Goal: Information Seeking & Learning: Learn about a topic

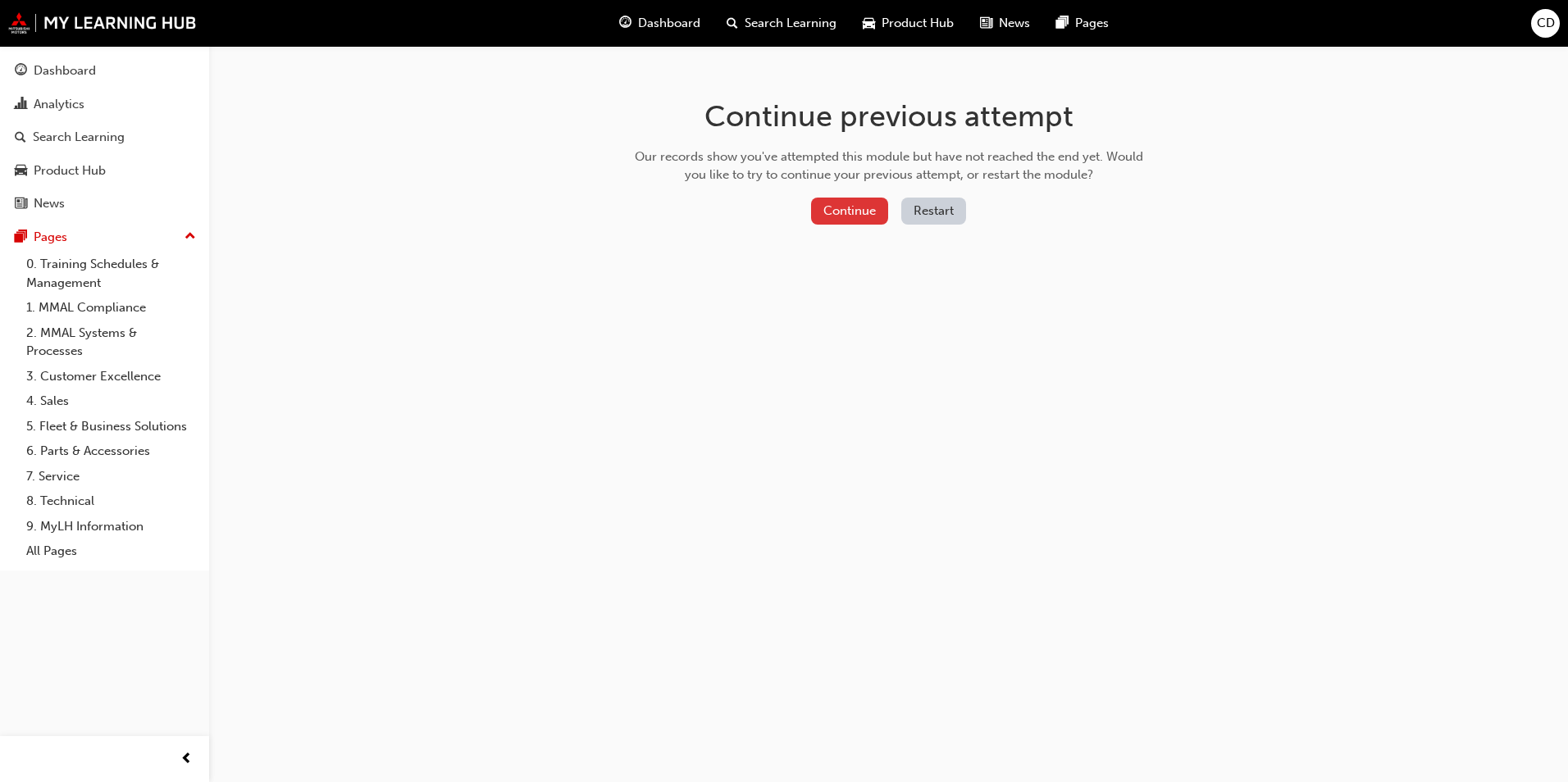
click at [870, 211] on button "Continue" at bounding box center [849, 211] width 77 height 27
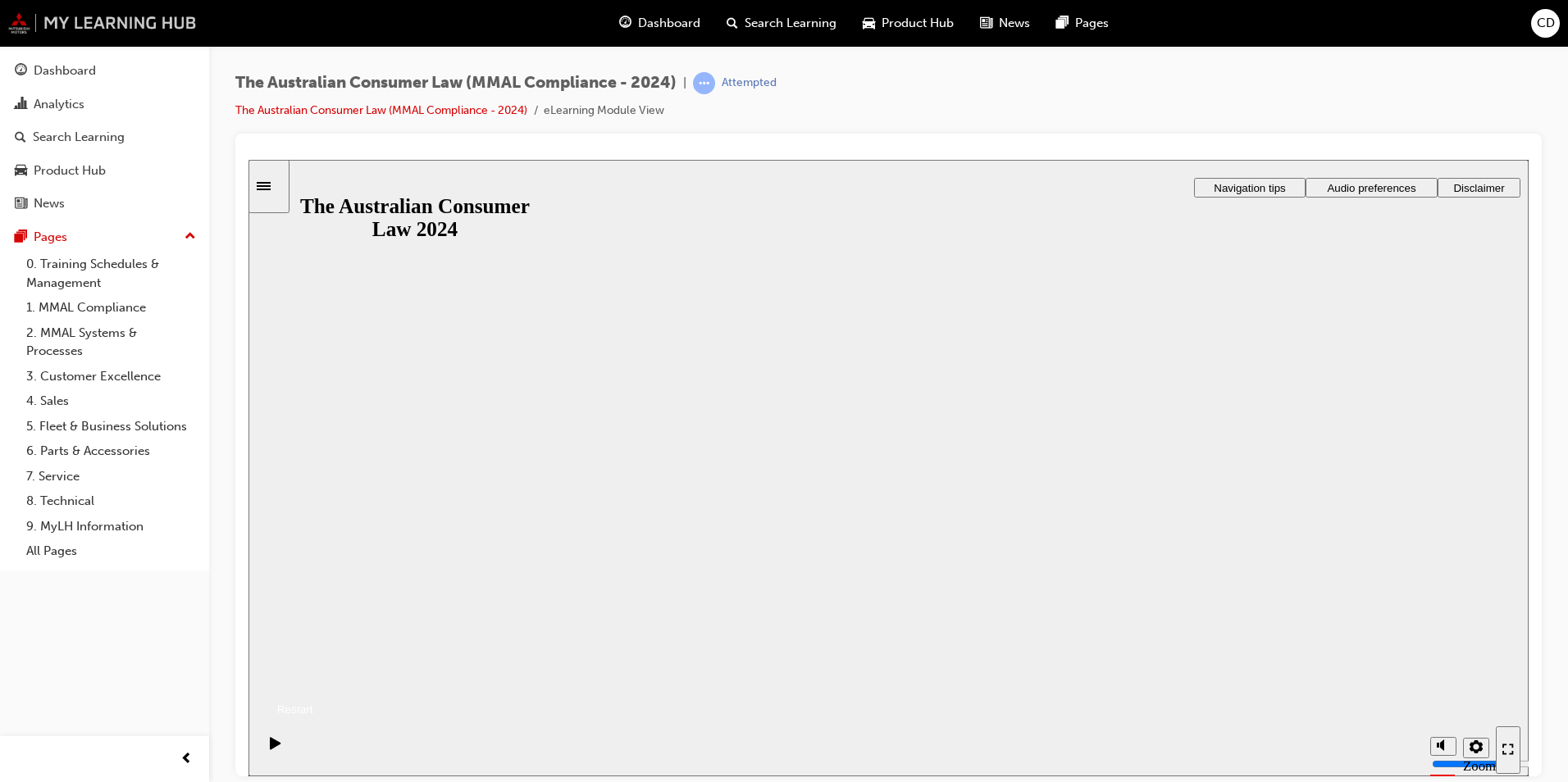
click at [89, 19] on img at bounding box center [103, 23] width 189 height 21
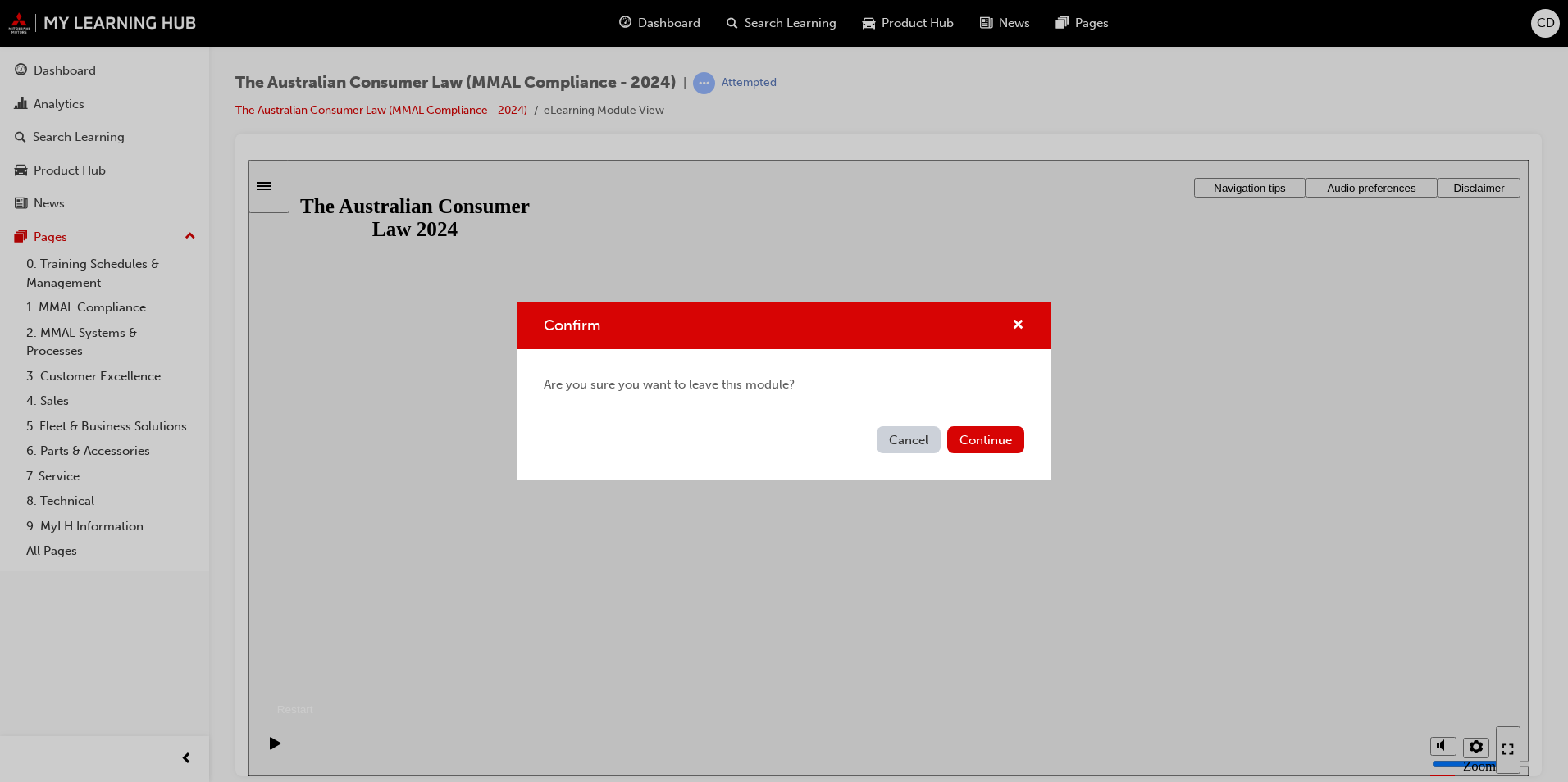
click at [909, 432] on button "Cancel" at bounding box center [909, 439] width 64 height 27
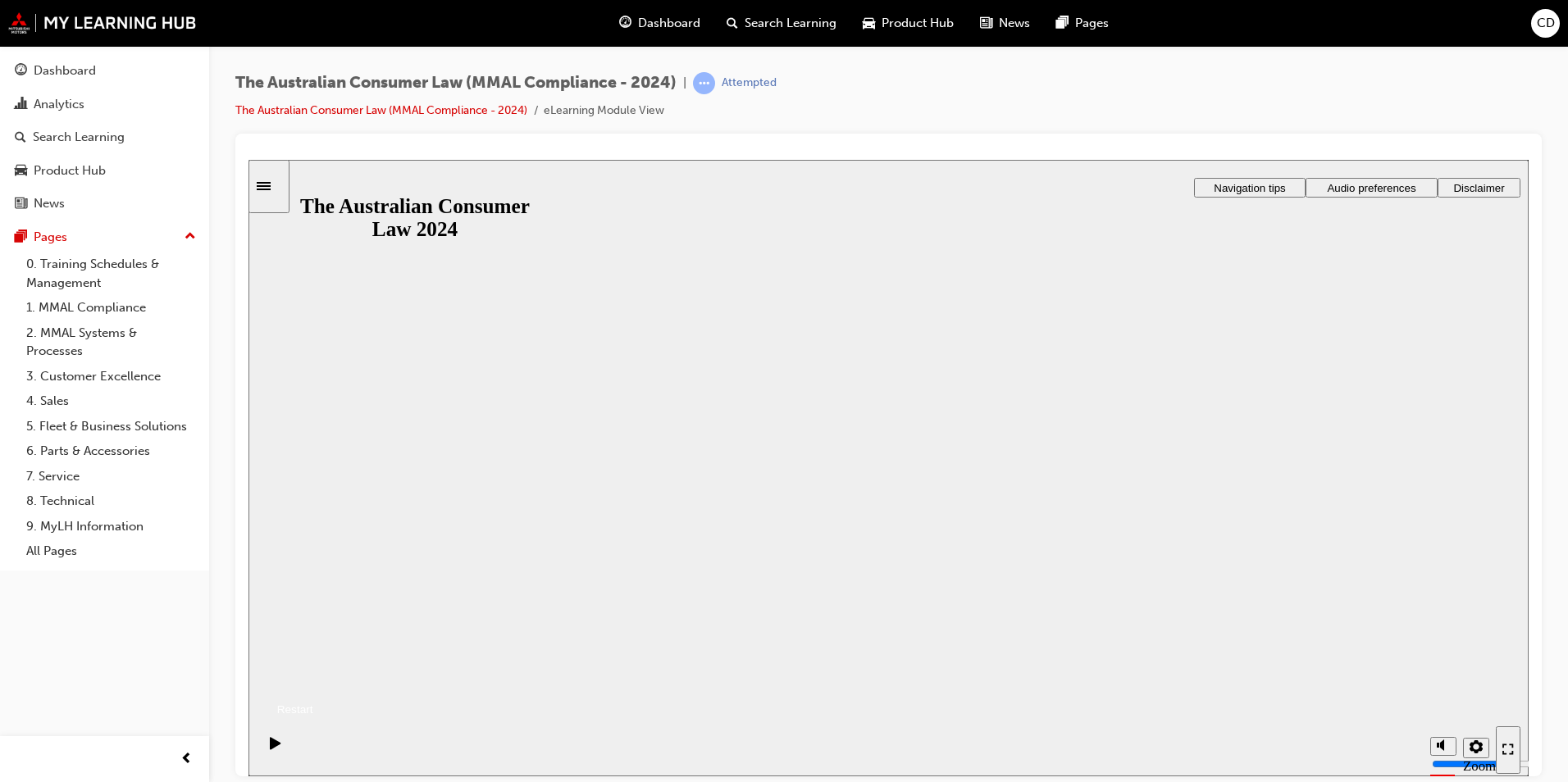
click at [313, 679] on button "Resume" at bounding box center [281, 690] width 65 height 21
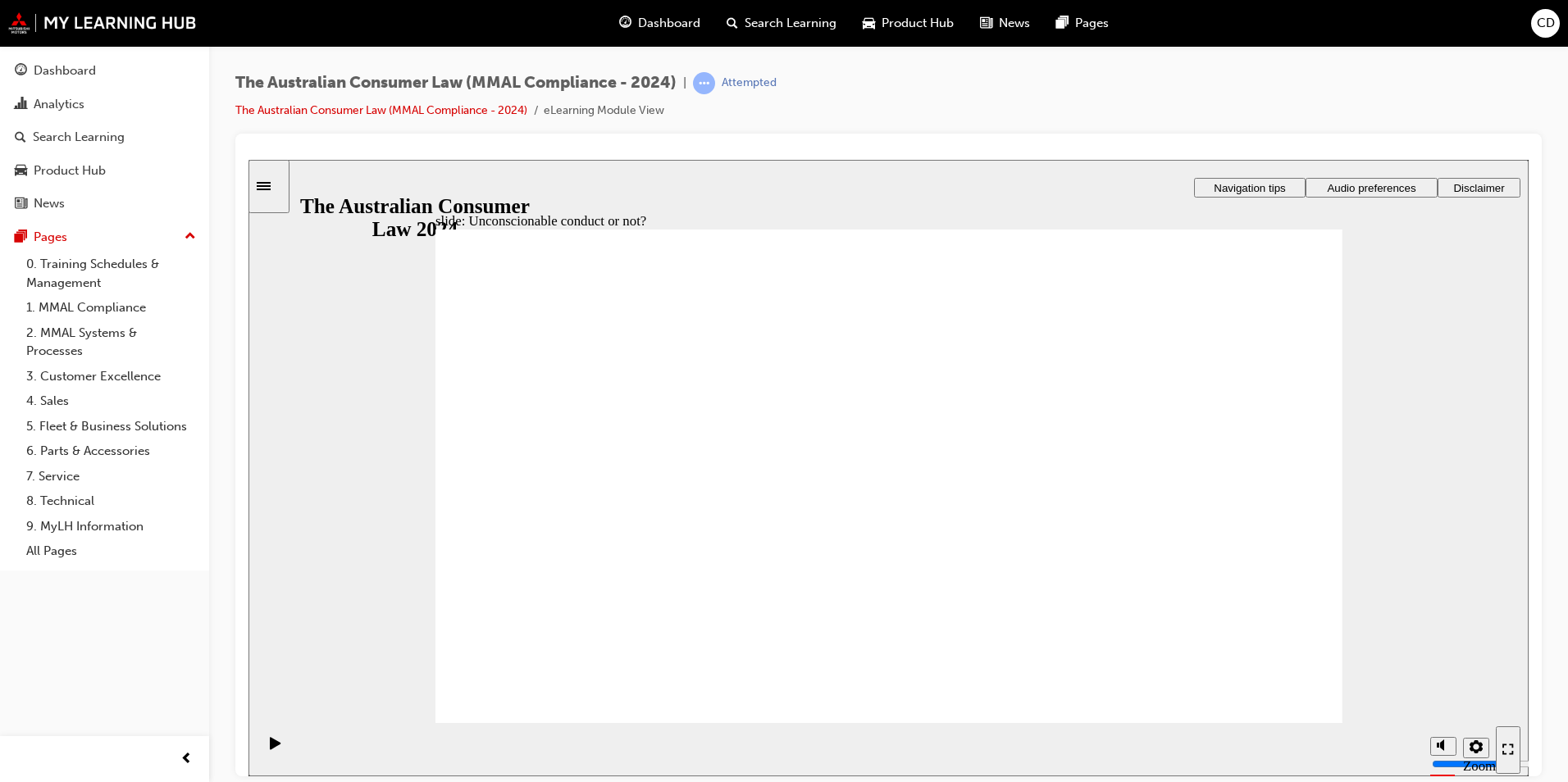
click at [278, 184] on icon "Sidebar Toggle" at bounding box center [269, 184] width 25 height 10
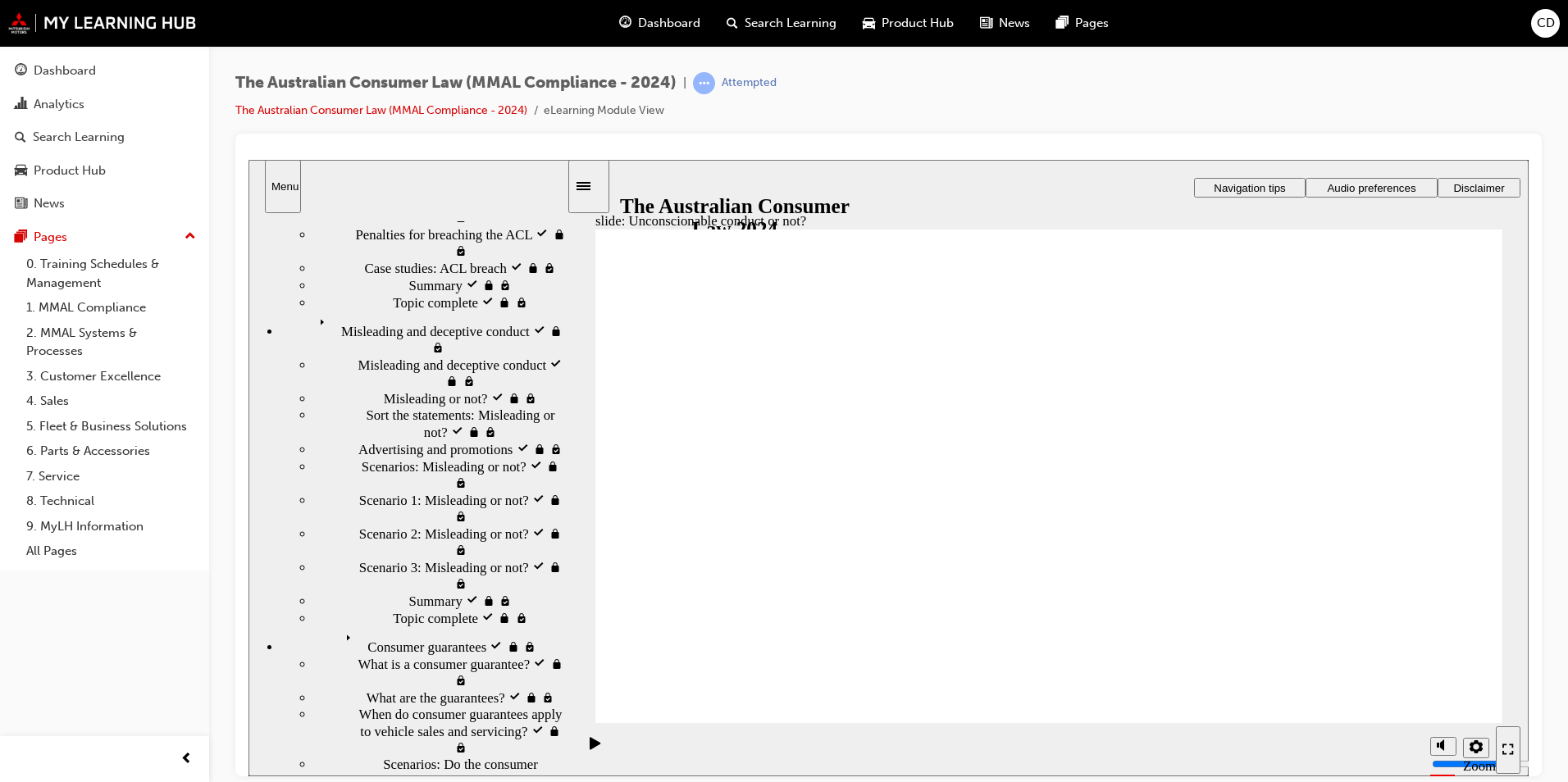
scroll to position [299, 0]
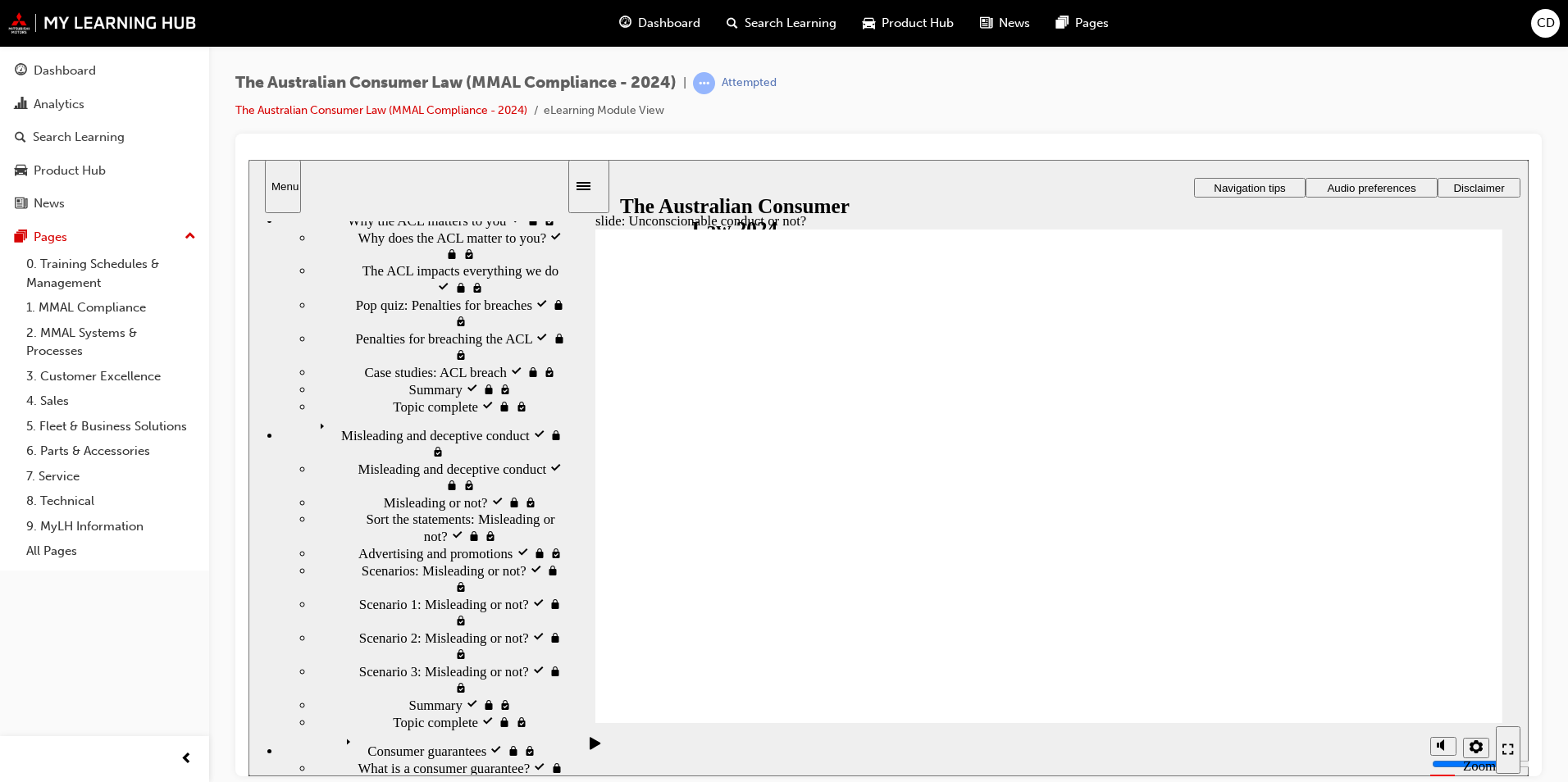
scroll to position [0, 0]
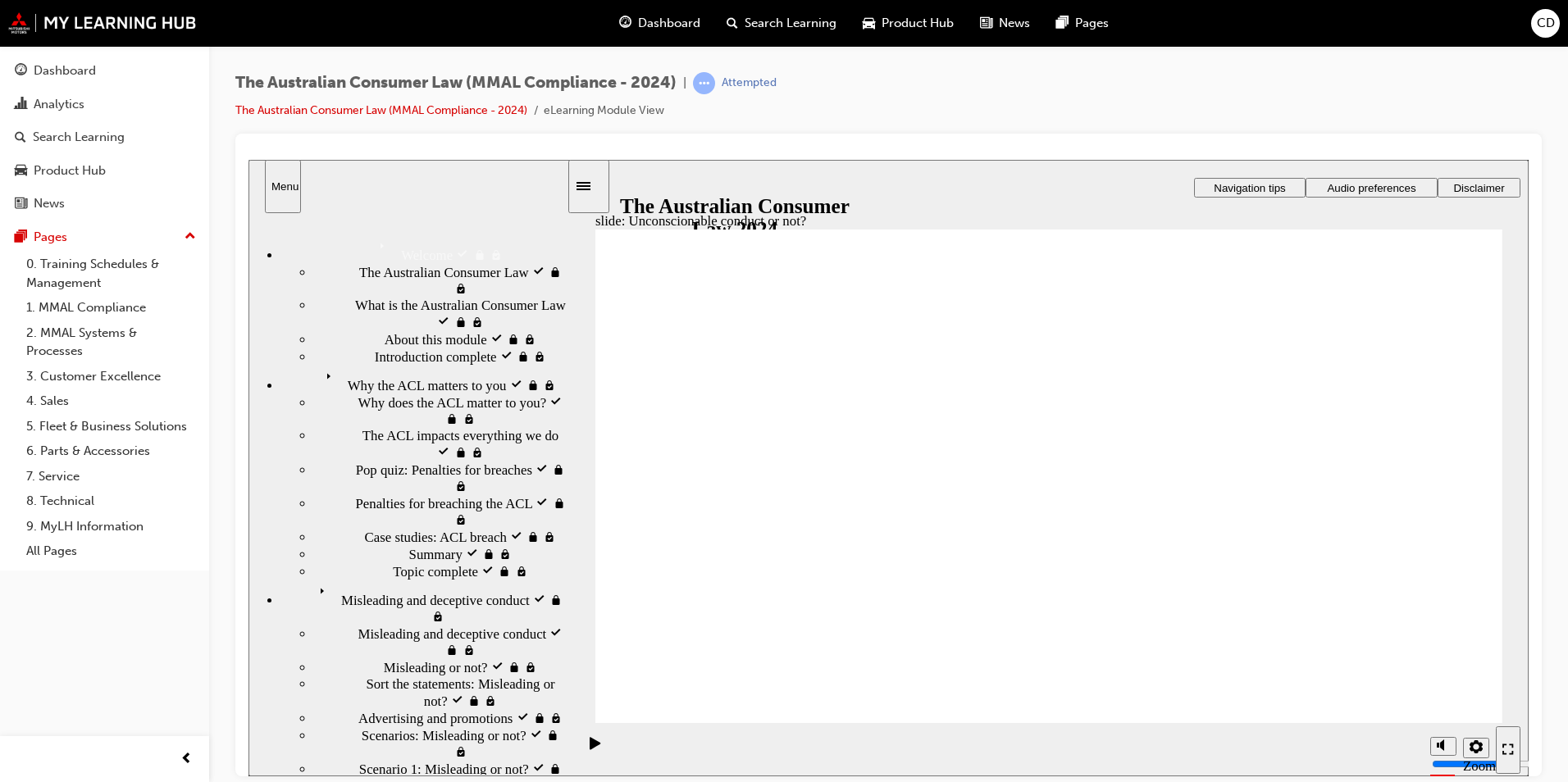
click at [594, 747] on icon "Pause (Ctrl+Alt+P)" at bounding box center [595, 743] width 12 height 13
click at [583, 744] on div "Pause (Ctrl+Alt+P)" at bounding box center [595, 749] width 28 height 28
click at [590, 186] on icon "Sidebar Toggle" at bounding box center [583, 185] width 14 height 9
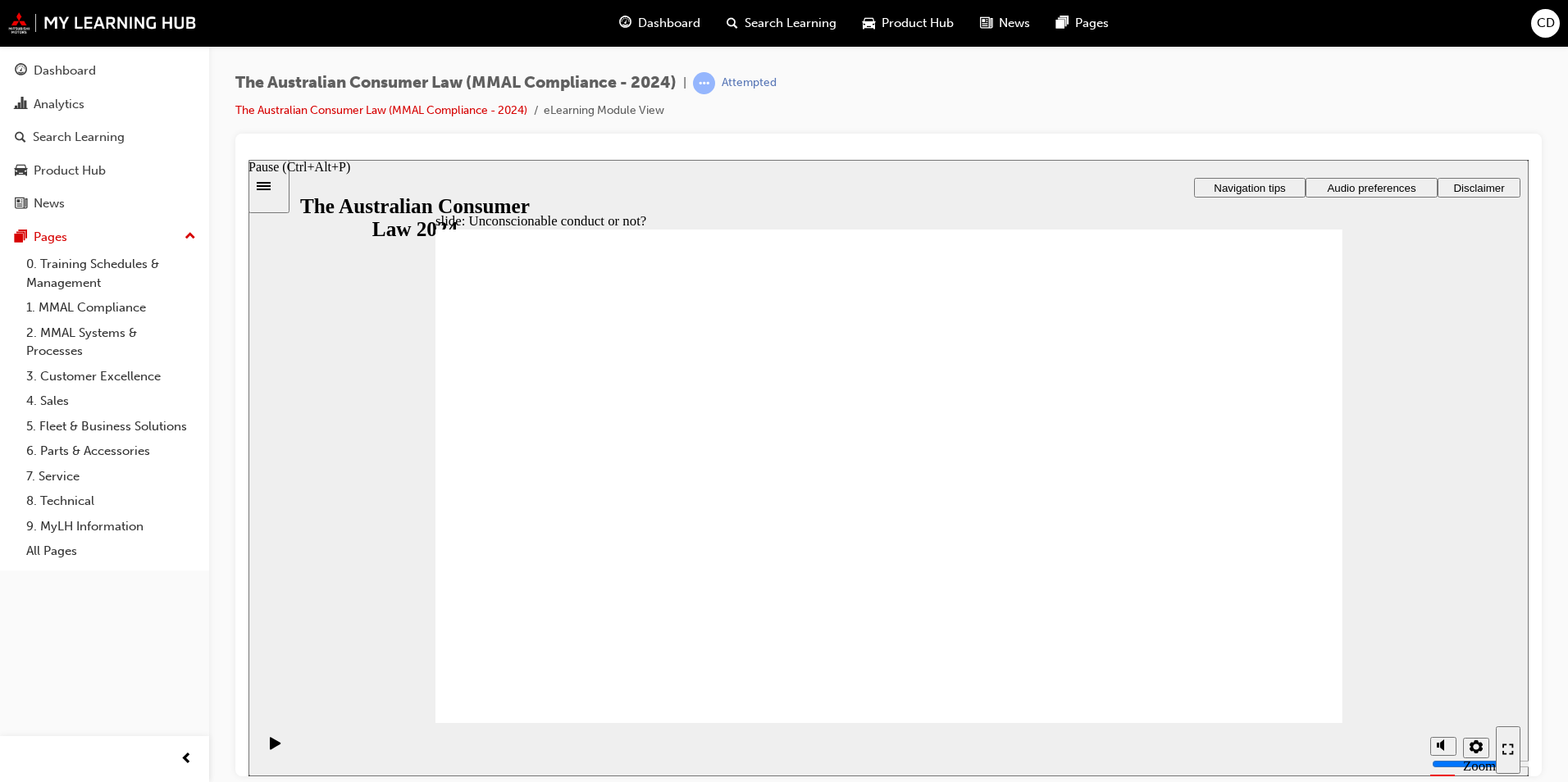
click at [273, 742] on icon "Pause (Ctrl+Alt+P)" at bounding box center [275, 743] width 12 height 13
click at [270, 748] on icon "Pause (Ctrl+Alt+P)" at bounding box center [274, 742] width 11 height 12
click at [270, 747] on icon "Pause (Ctrl+Alt+P)" at bounding box center [274, 742] width 11 height 12
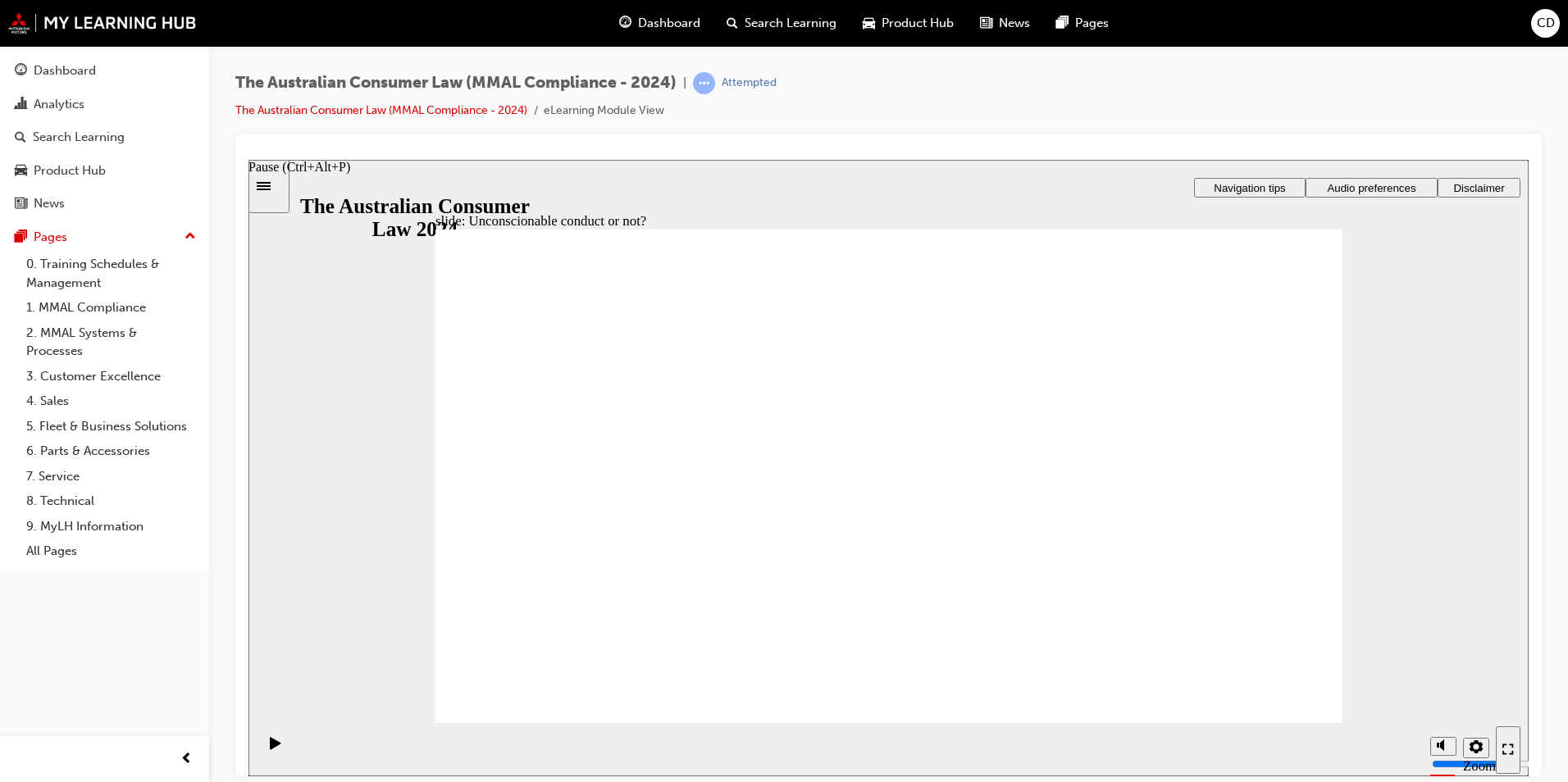
click at [270, 747] on icon "Pause (Ctrl+Alt+P)" at bounding box center [274, 742] width 11 height 12
drag, startPoint x: 267, startPoint y: 747, endPoint x: 742, endPoint y: 501, distance: 534.9
click at [270, 747] on icon "Pause (Ctrl+Alt+P)" at bounding box center [274, 742] width 11 height 12
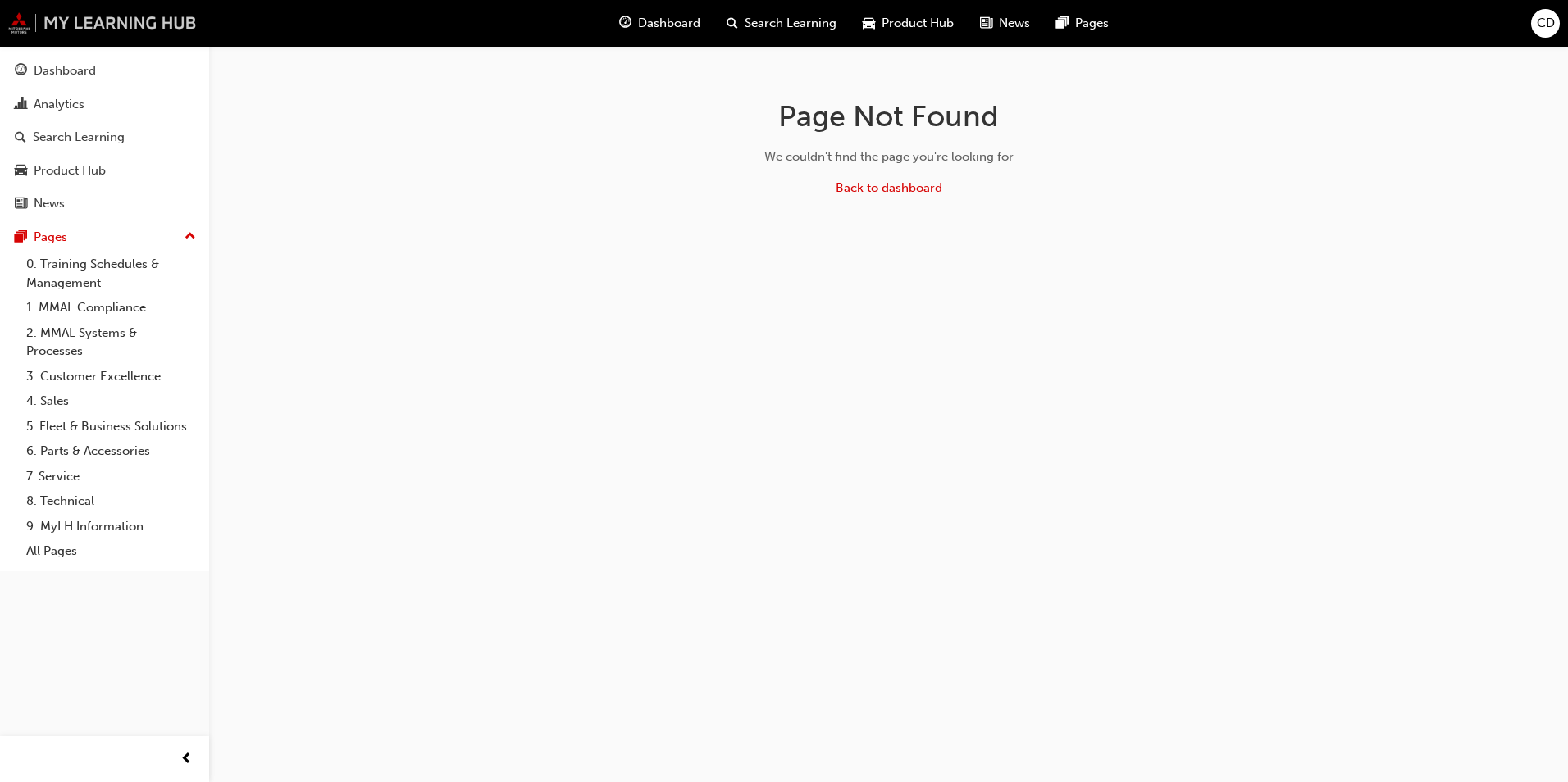
click at [83, 14] on img at bounding box center [103, 23] width 189 height 21
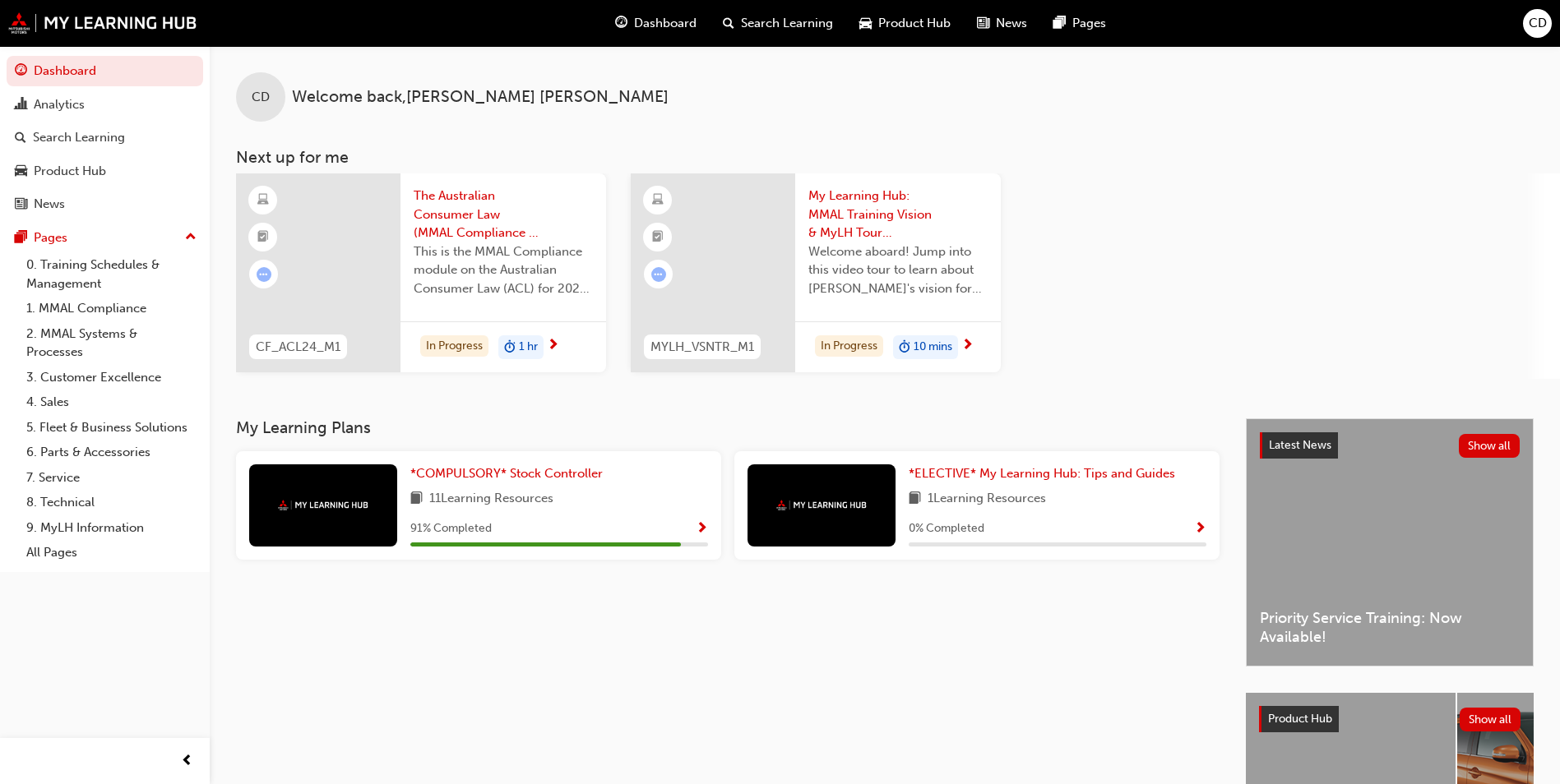
click at [510, 496] on span "11 Learning Resources" at bounding box center [491, 498] width 124 height 20
click at [527, 467] on span "*COMPULSORY* Stock Controller" at bounding box center [506, 473] width 192 height 14
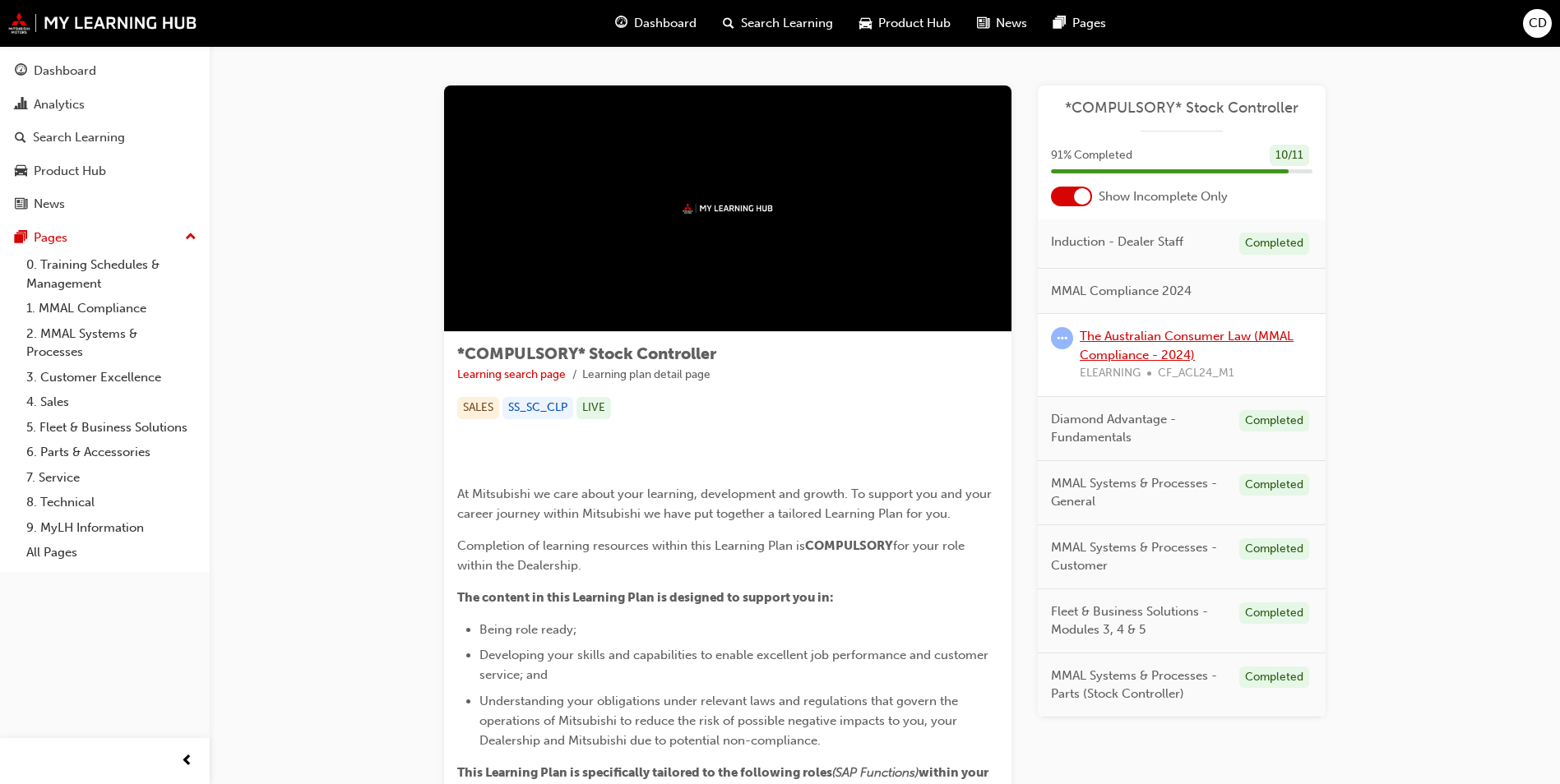
click at [1101, 340] on link "The Australian Consumer Law (MMAL Compliance - 2024)" at bounding box center [1187, 345] width 214 height 34
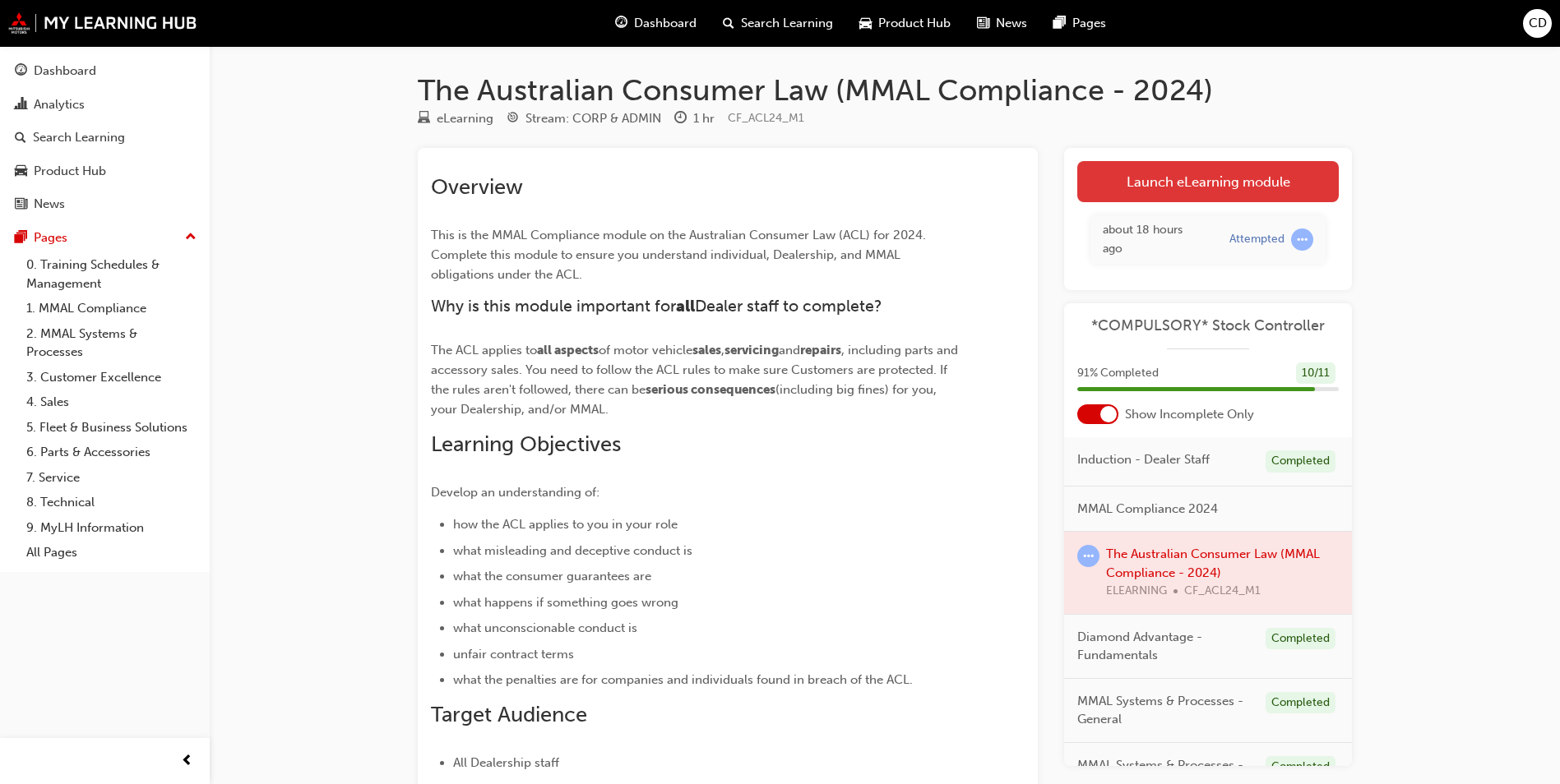
click at [1132, 174] on link "Launch eLearning module" at bounding box center [1209, 181] width 262 height 41
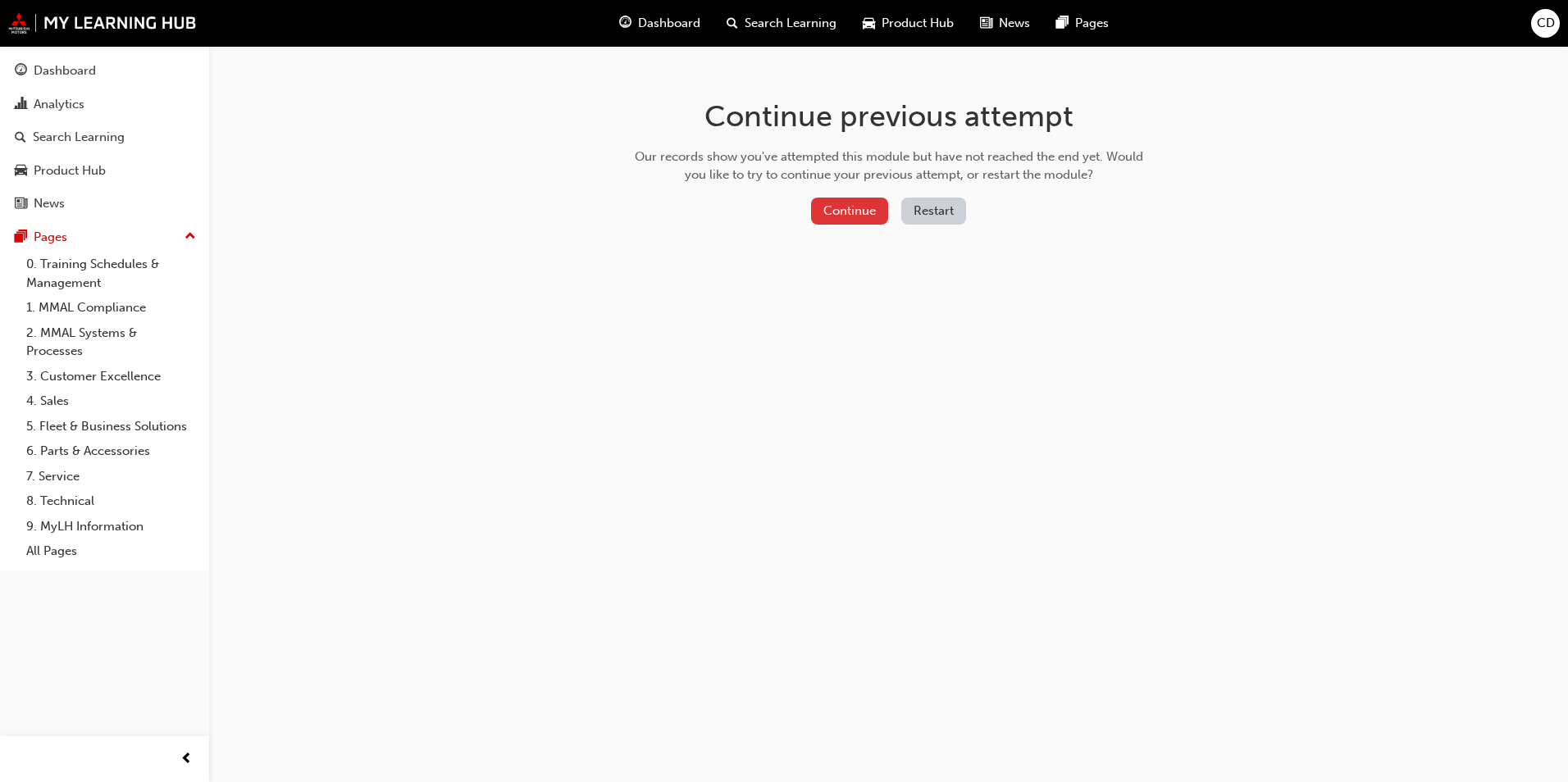
click at [854, 202] on button "Continue" at bounding box center [849, 211] width 77 height 27
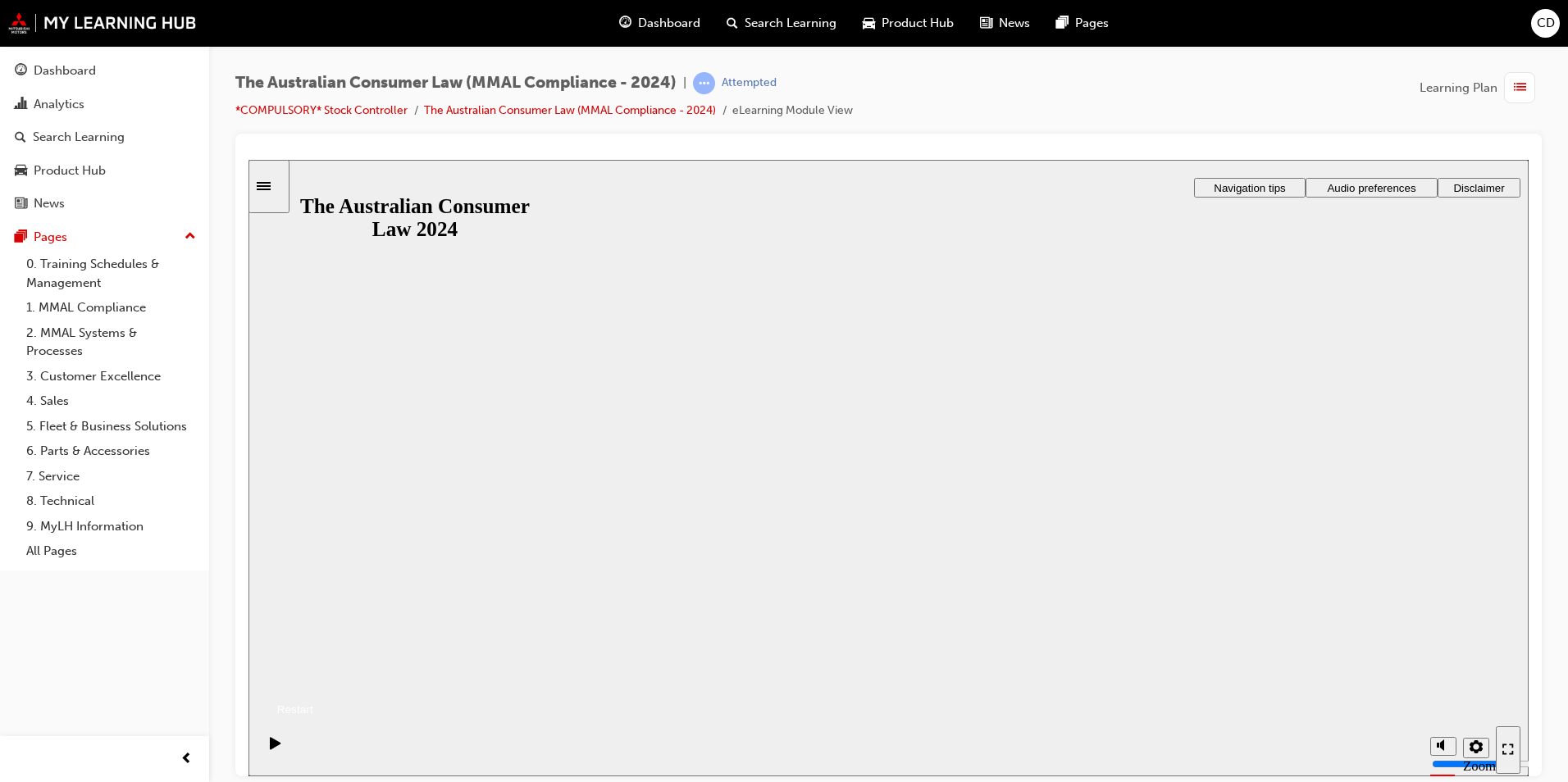
click at [313, 679] on button "Resume" at bounding box center [281, 690] width 65 height 21
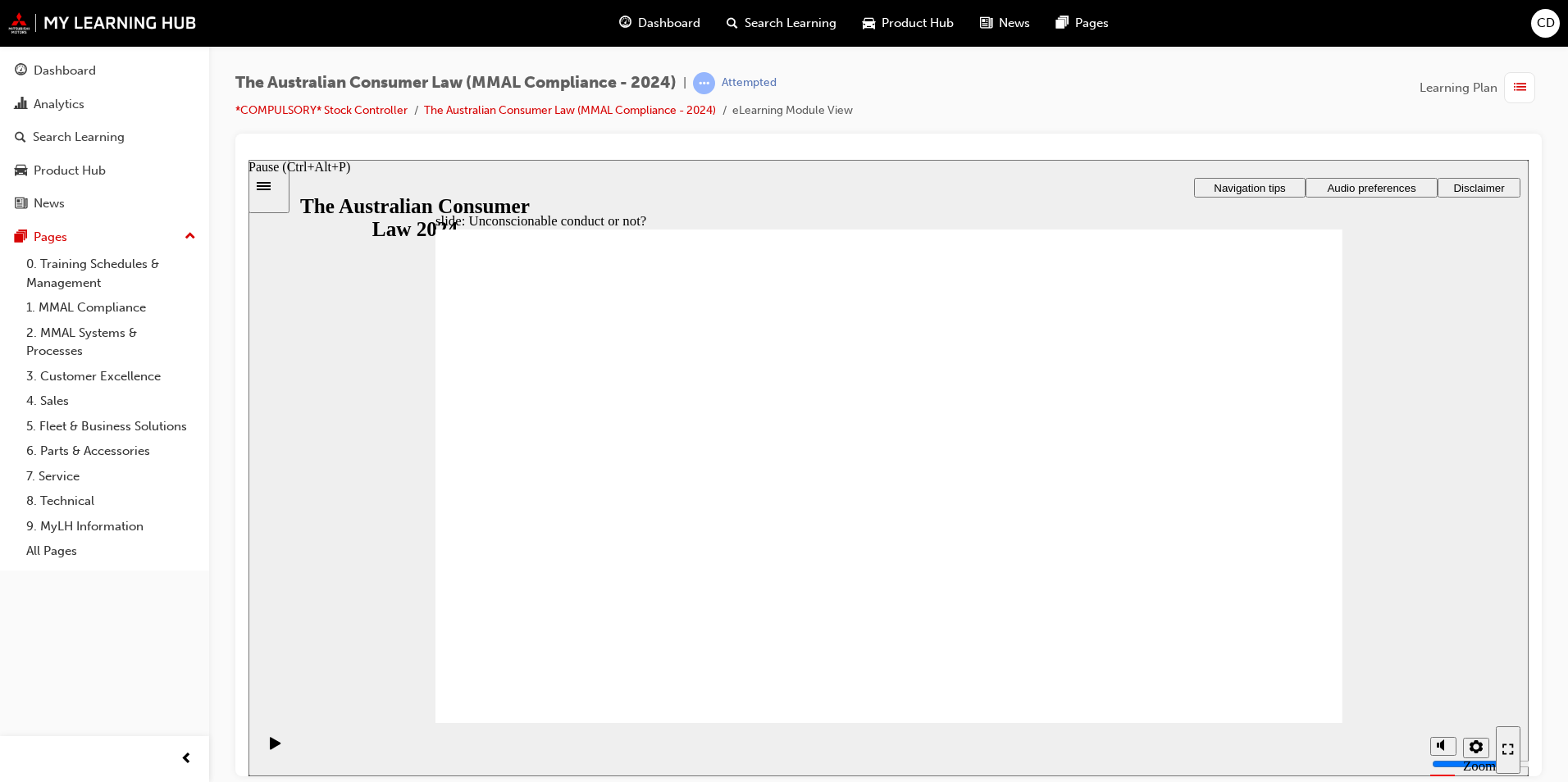
click at [270, 748] on icon "Pause (Ctrl+Alt+P)" at bounding box center [274, 742] width 11 height 12
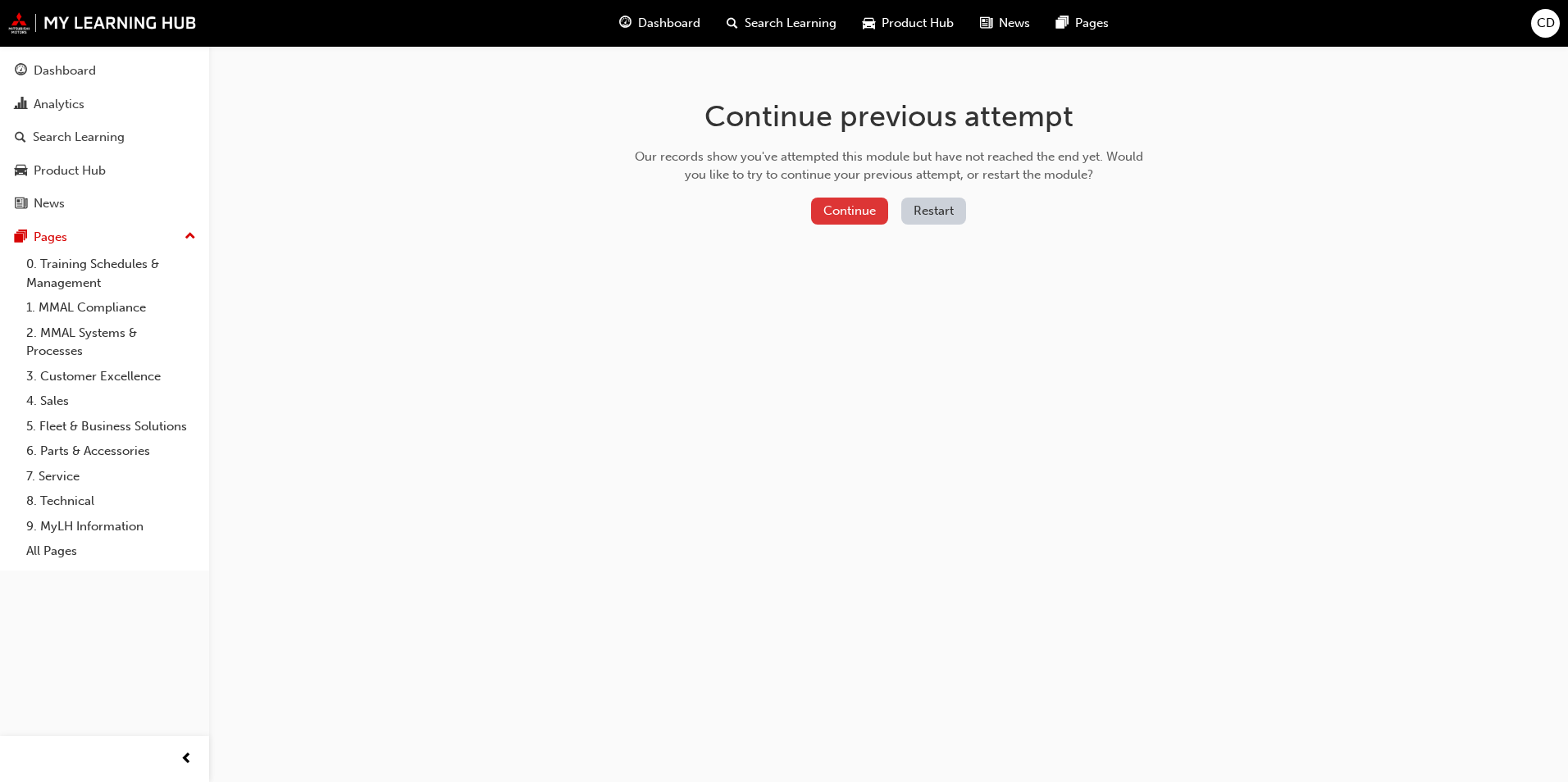
click at [834, 210] on button "Continue" at bounding box center [849, 211] width 77 height 27
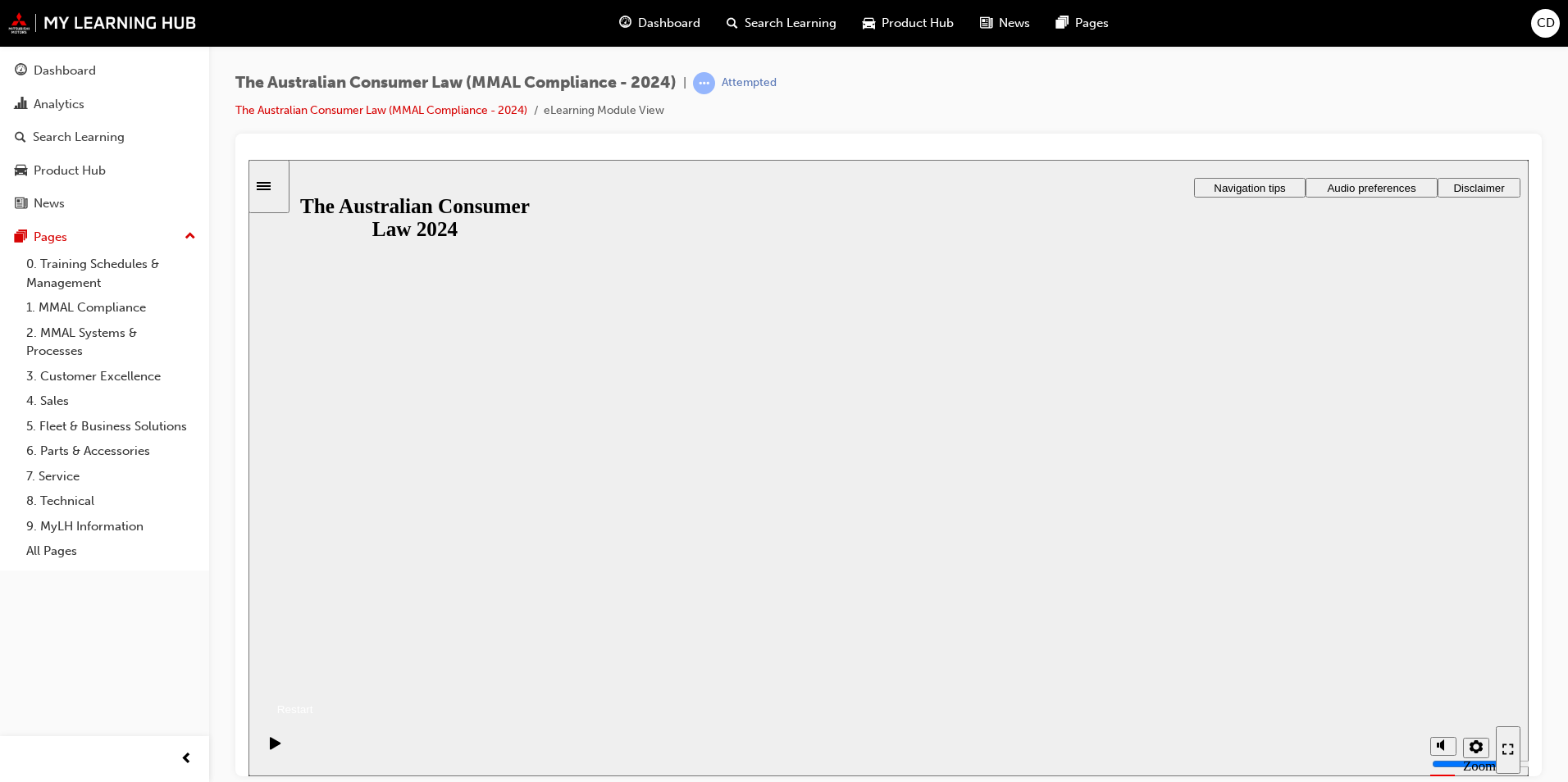
click at [313, 679] on button "Resume" at bounding box center [281, 690] width 65 height 21
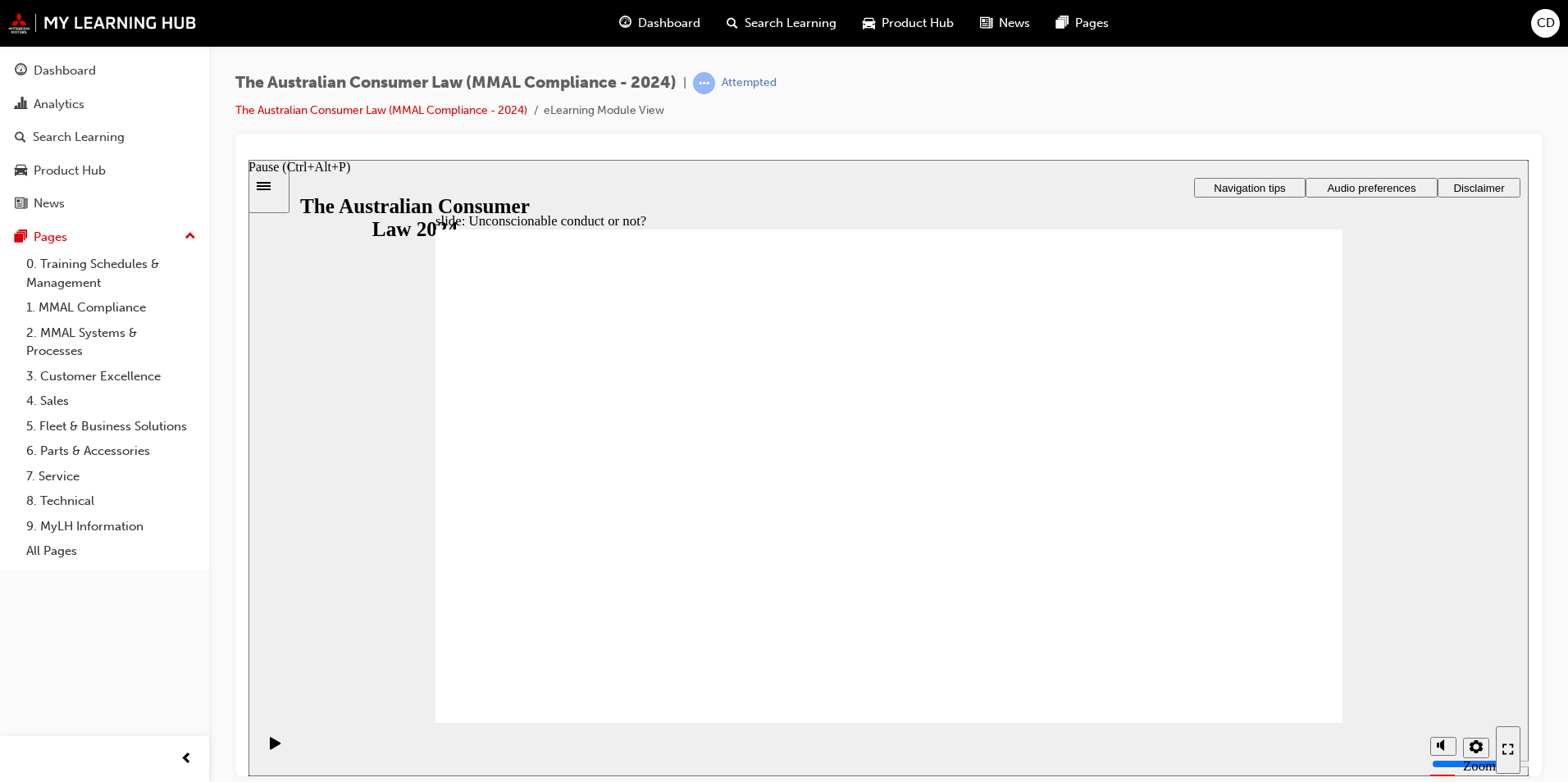
click at [263, 753] on div "Pause (Ctrl+Alt+P)" at bounding box center [275, 749] width 28 height 28
click at [279, 750] on div "Pause (Ctrl+Alt+P)" at bounding box center [275, 749] width 28 height 28
click at [275, 192] on div "Sidebar Toggle" at bounding box center [269, 185] width 28 height 12
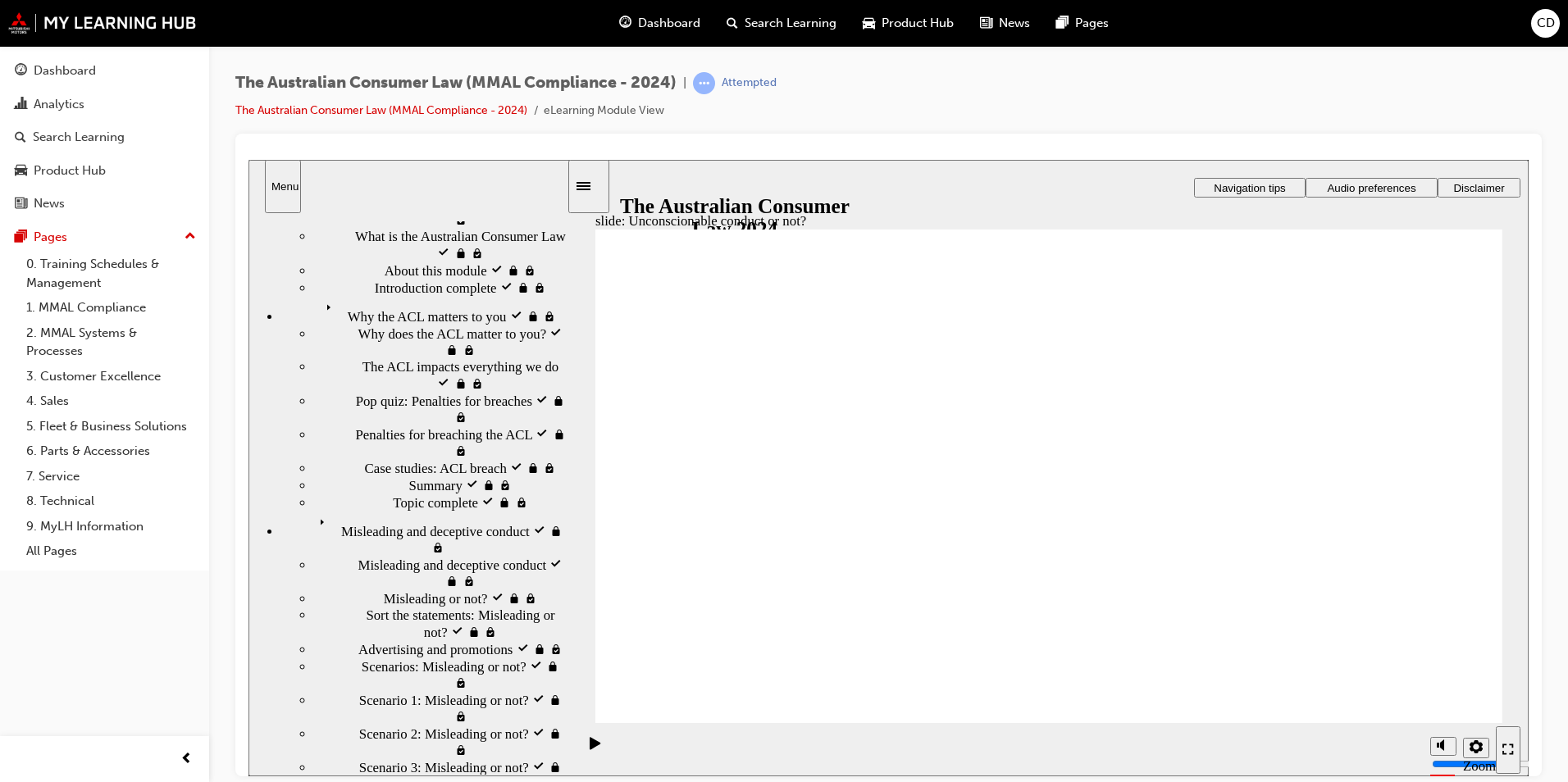
scroll to position [164, 0]
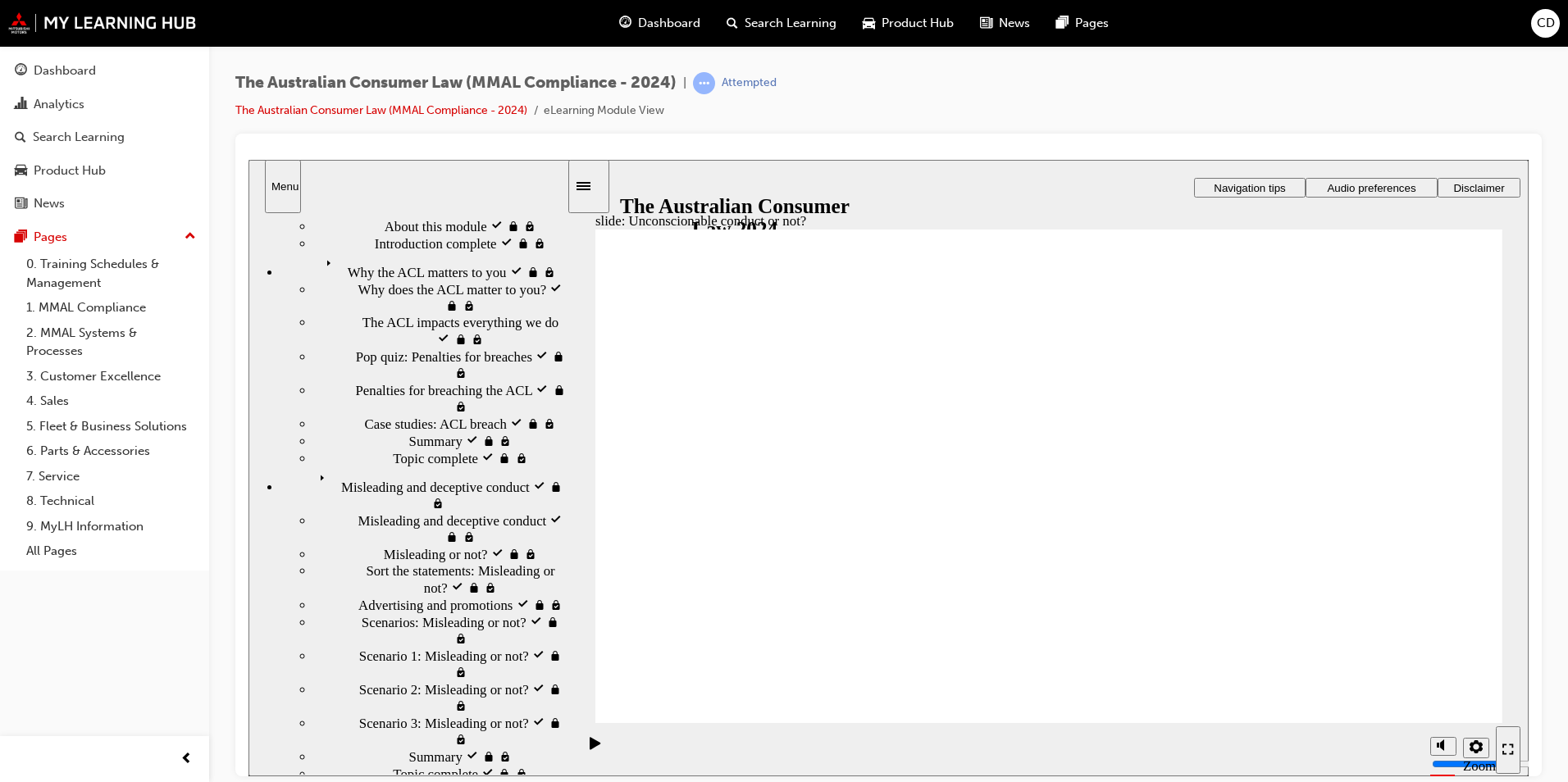
drag, startPoint x: 355, startPoint y: 672, endPoint x: 339, endPoint y: 672, distance: 16.0
click at [360, 781] on span "Consumer guarantees visited" at bounding box center [419, 790] width 159 height 16
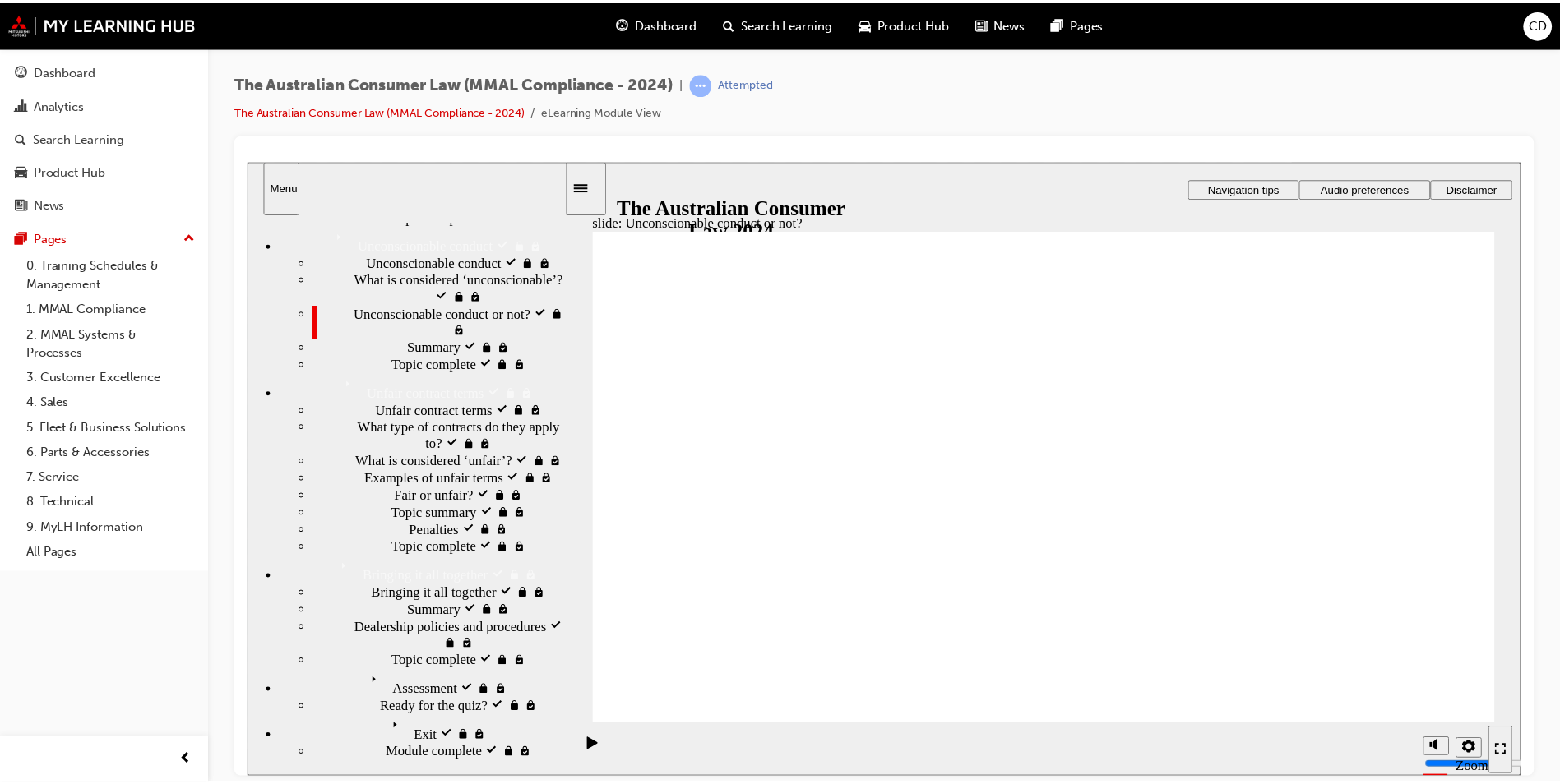
scroll to position [914, 0]
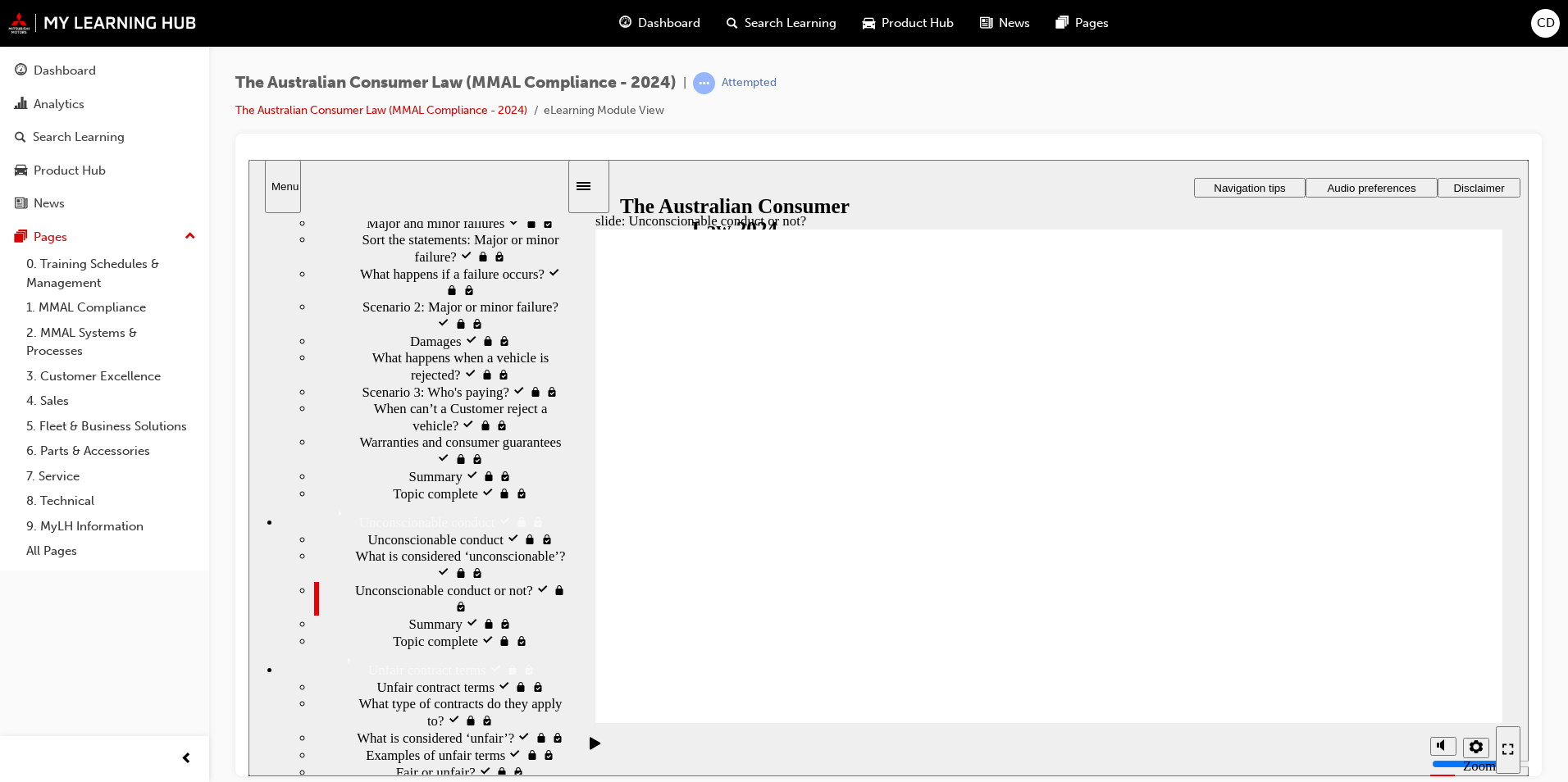
click at [409, 615] on span "Summary locked" at bounding box center [455, 623] width 93 height 16
click at [344, 581] on div "Unconscionable conduct or not? visited Unconscionable conduct or not?" at bounding box center [440, 598] width 252 height 34
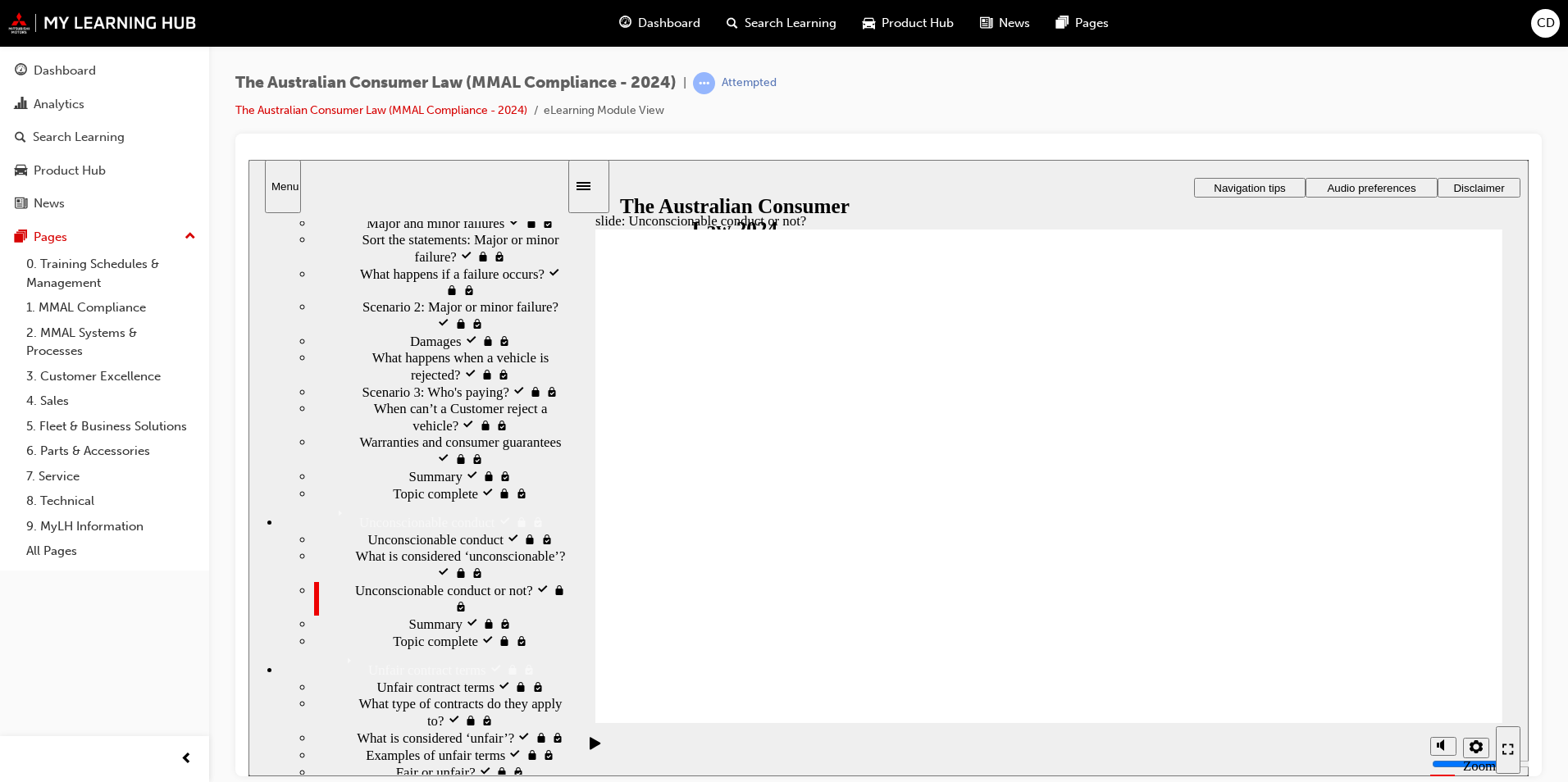
click at [355, 581] on span "Unconscionable conduct or not? visited" at bounding box center [461, 598] width 211 height 33
click at [331, 502] on span "Unconscionable conduct" at bounding box center [398, 509] width 135 height 16
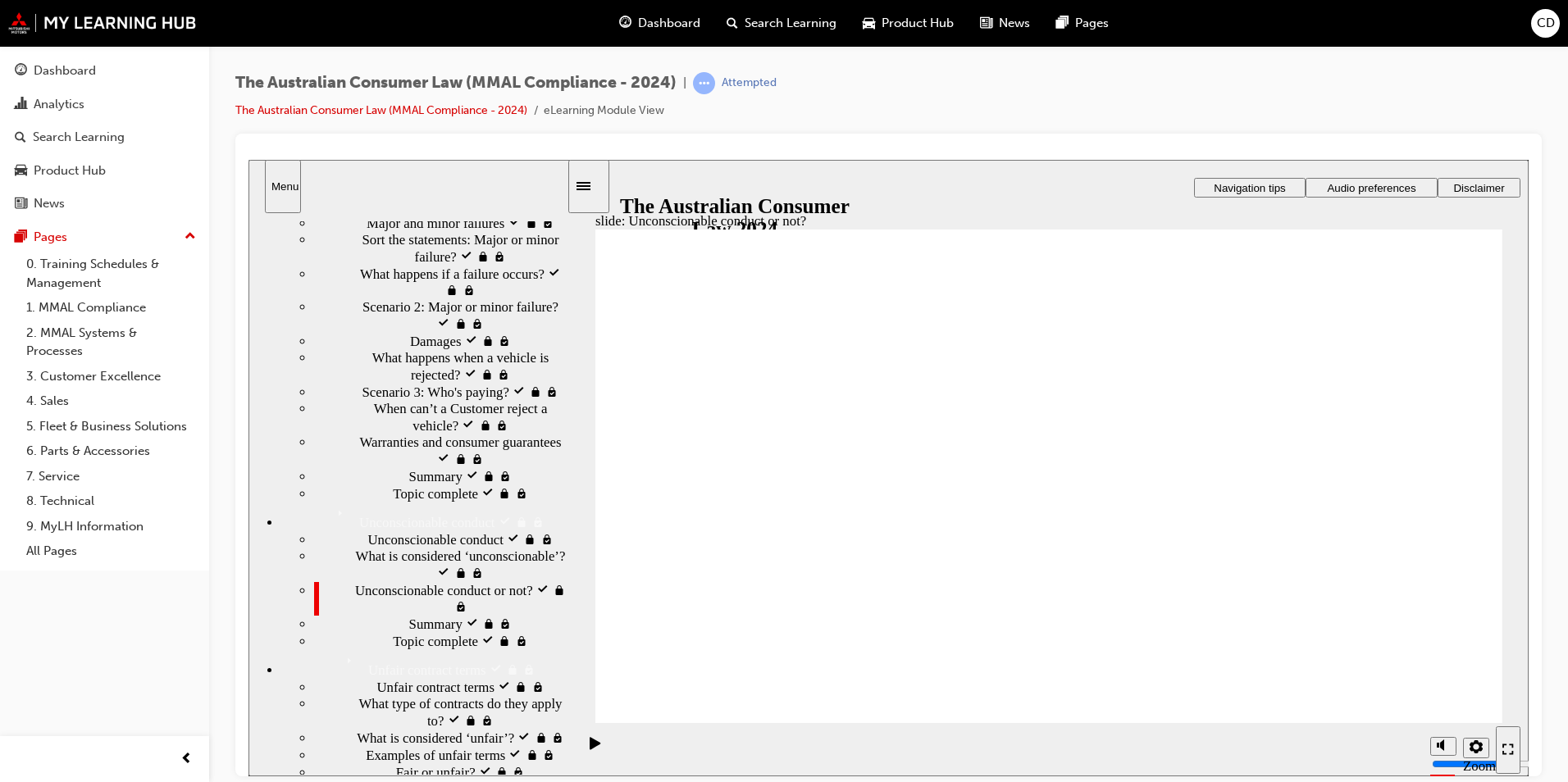
click at [1509, 748] on icon "Enter full-screen (Ctrl+Alt+F)" at bounding box center [1509, 748] width 12 height 12
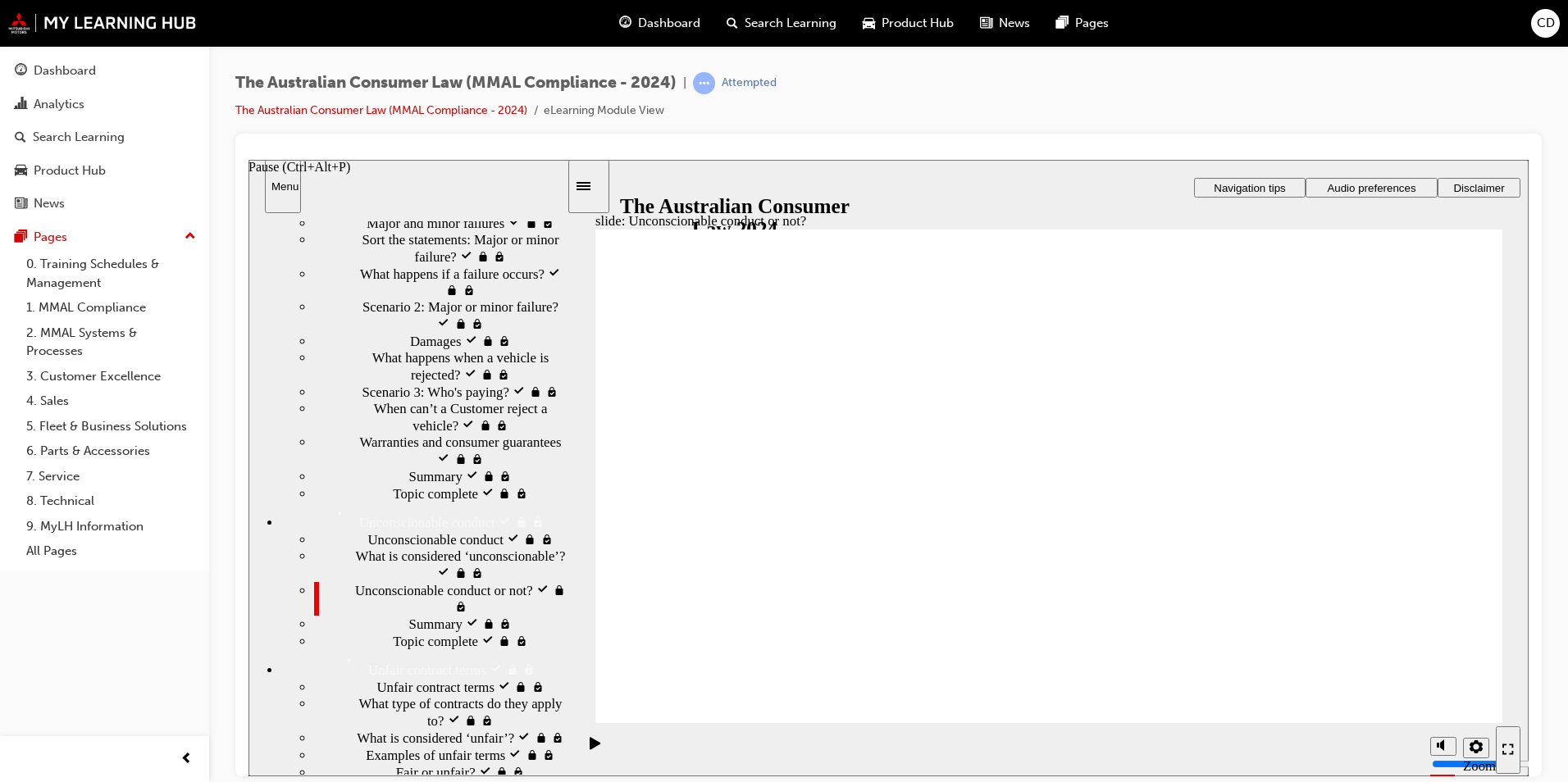
click at [589, 745] on icon "Pause (Ctrl+Alt+P)" at bounding box center [595, 743] width 12 height 13
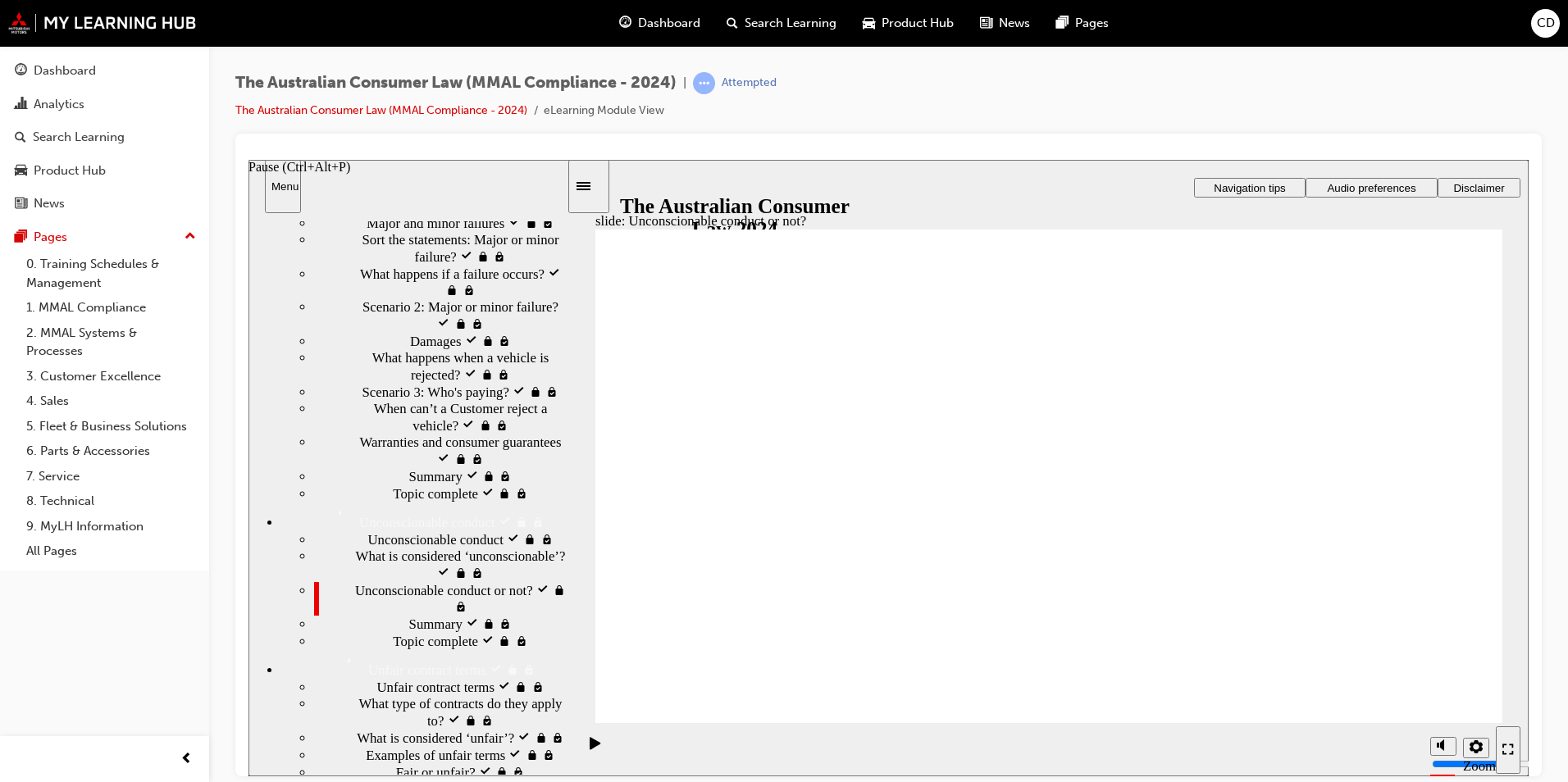
click at [589, 745] on icon "Pause (Ctrl+Alt+P)" at bounding box center [595, 743] width 12 height 13
click at [61, 242] on div "Pages" at bounding box center [50, 238] width 34 height 19
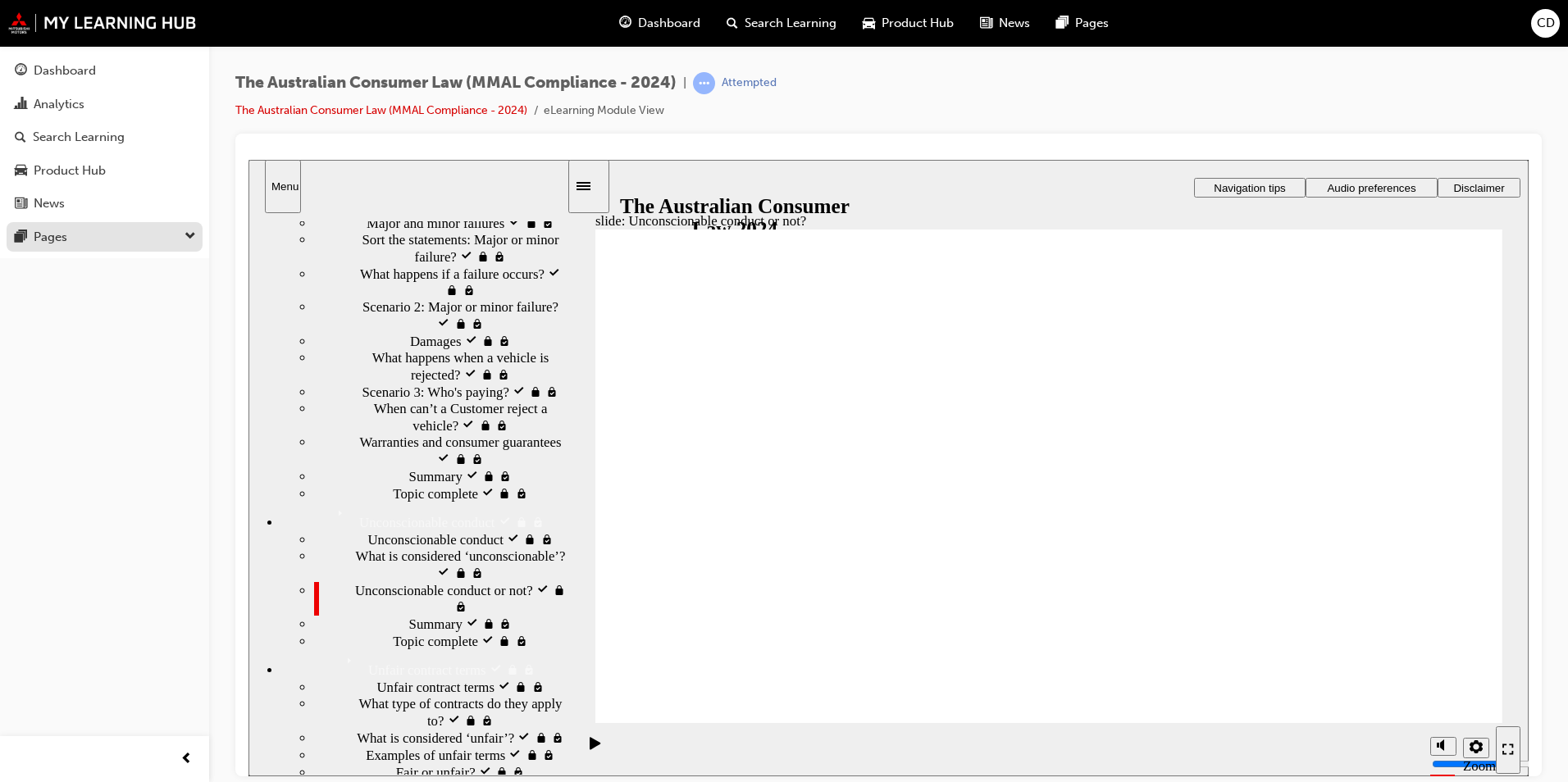
click at [61, 242] on div "Pages" at bounding box center [50, 238] width 34 height 19
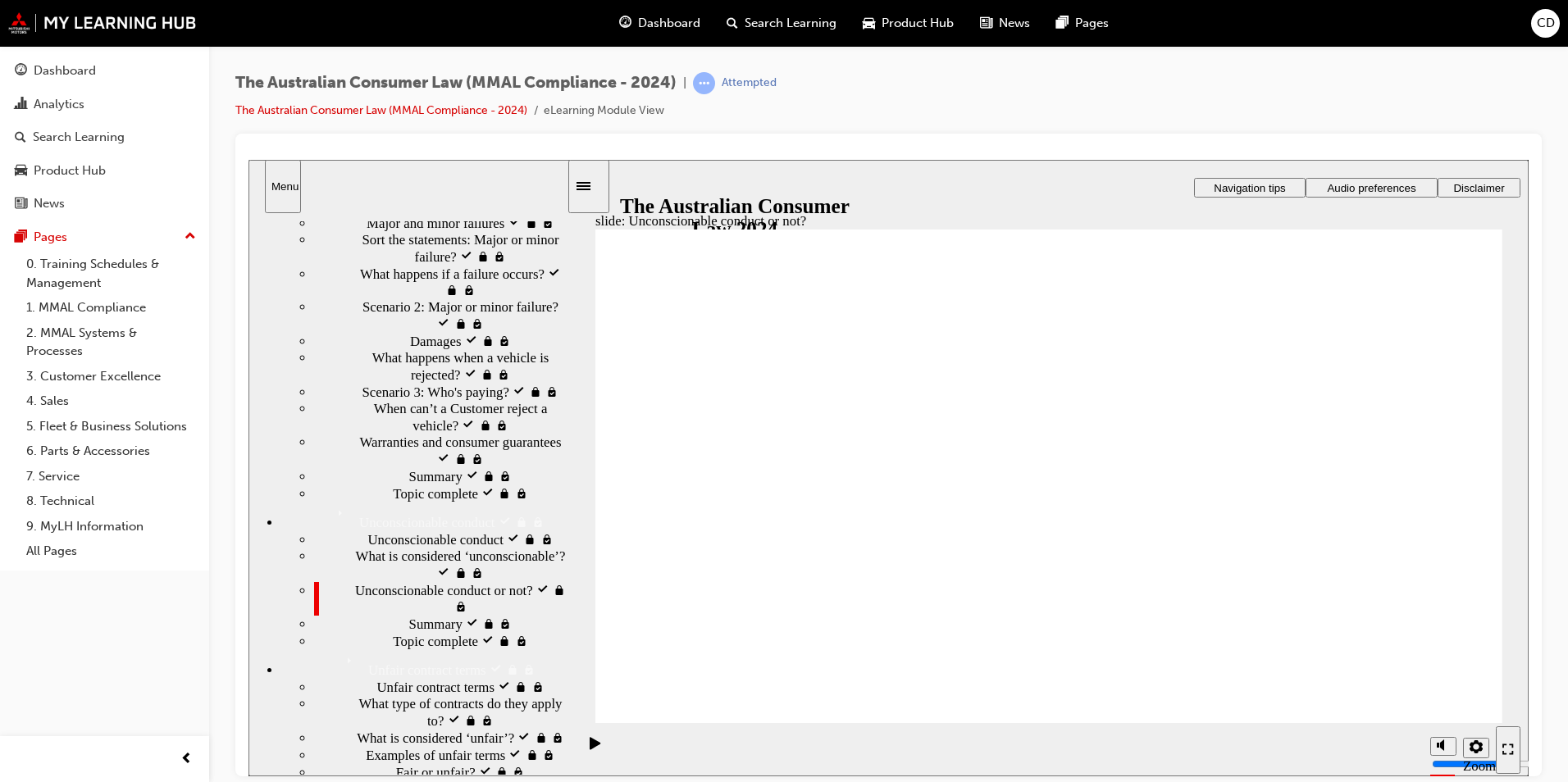
click at [82, 8] on div "Dashboard Search Learning Product Hub News Pages CD" at bounding box center [784, 23] width 1568 height 47
click at [80, 31] on img at bounding box center [103, 23] width 189 height 21
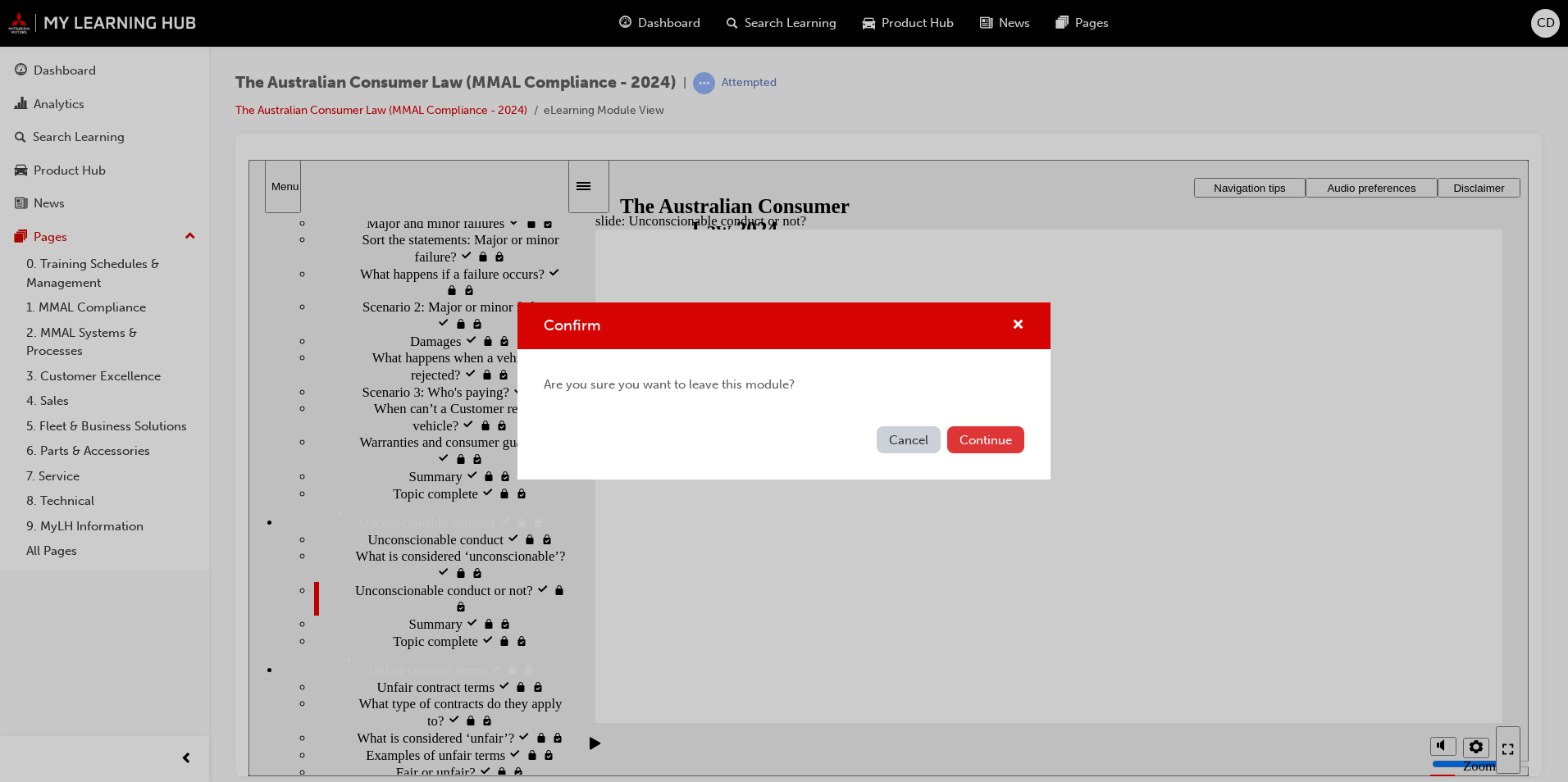
click at [979, 438] on button "Continue" at bounding box center [986, 439] width 77 height 27
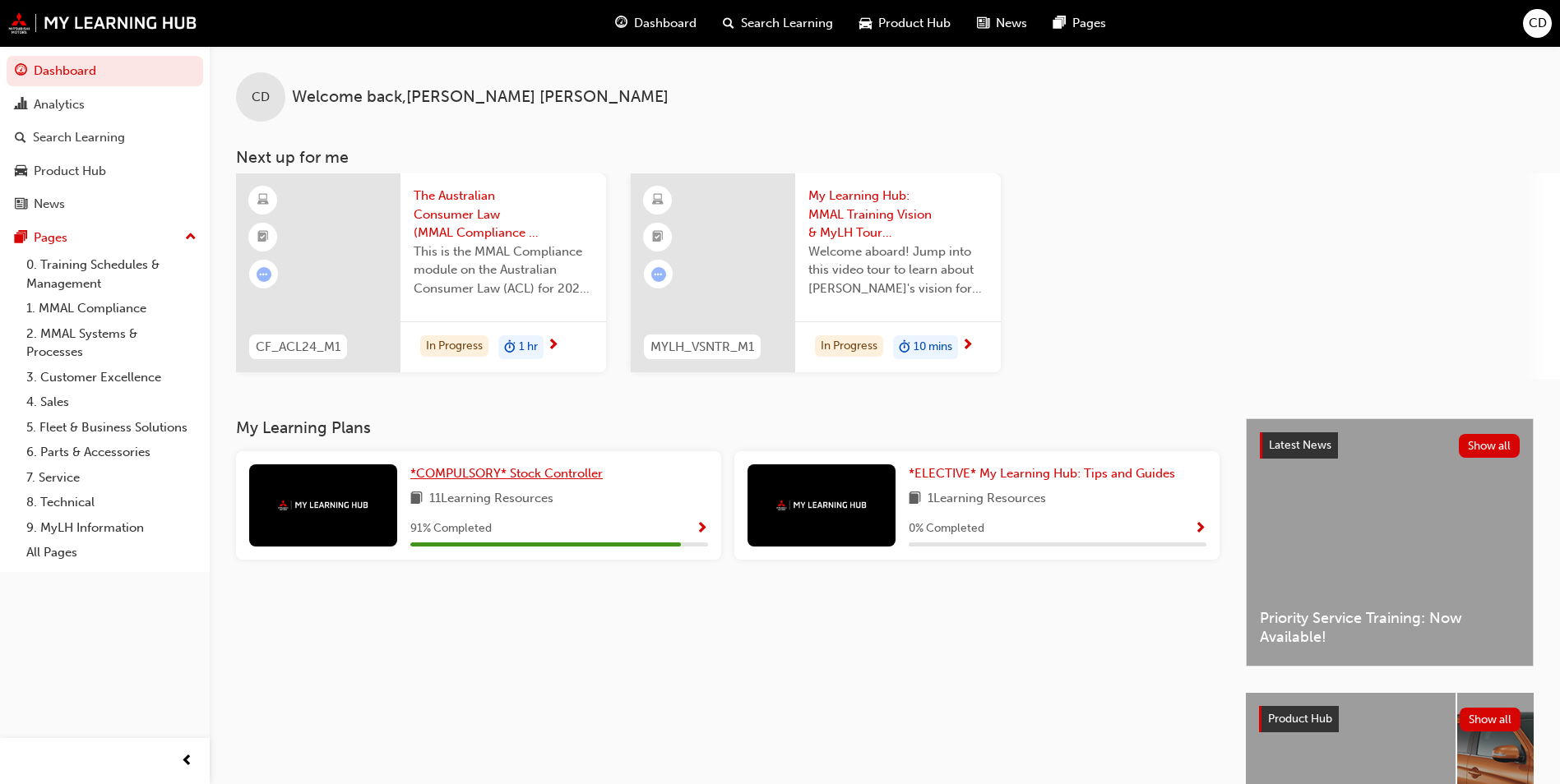
click at [518, 472] on span "*COMPULSORY* Stock Controller" at bounding box center [506, 473] width 192 height 14
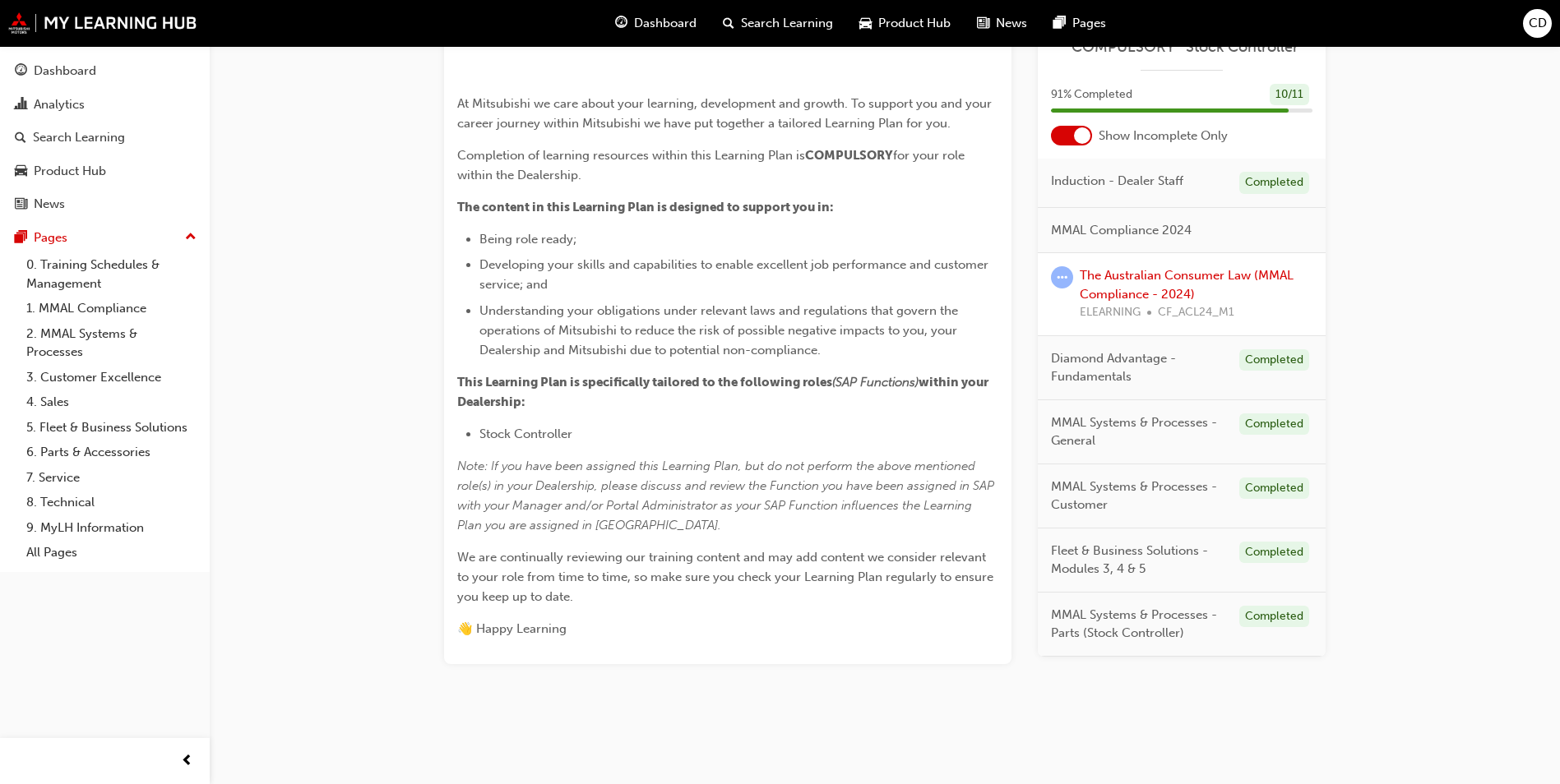
scroll to position [62, 0]
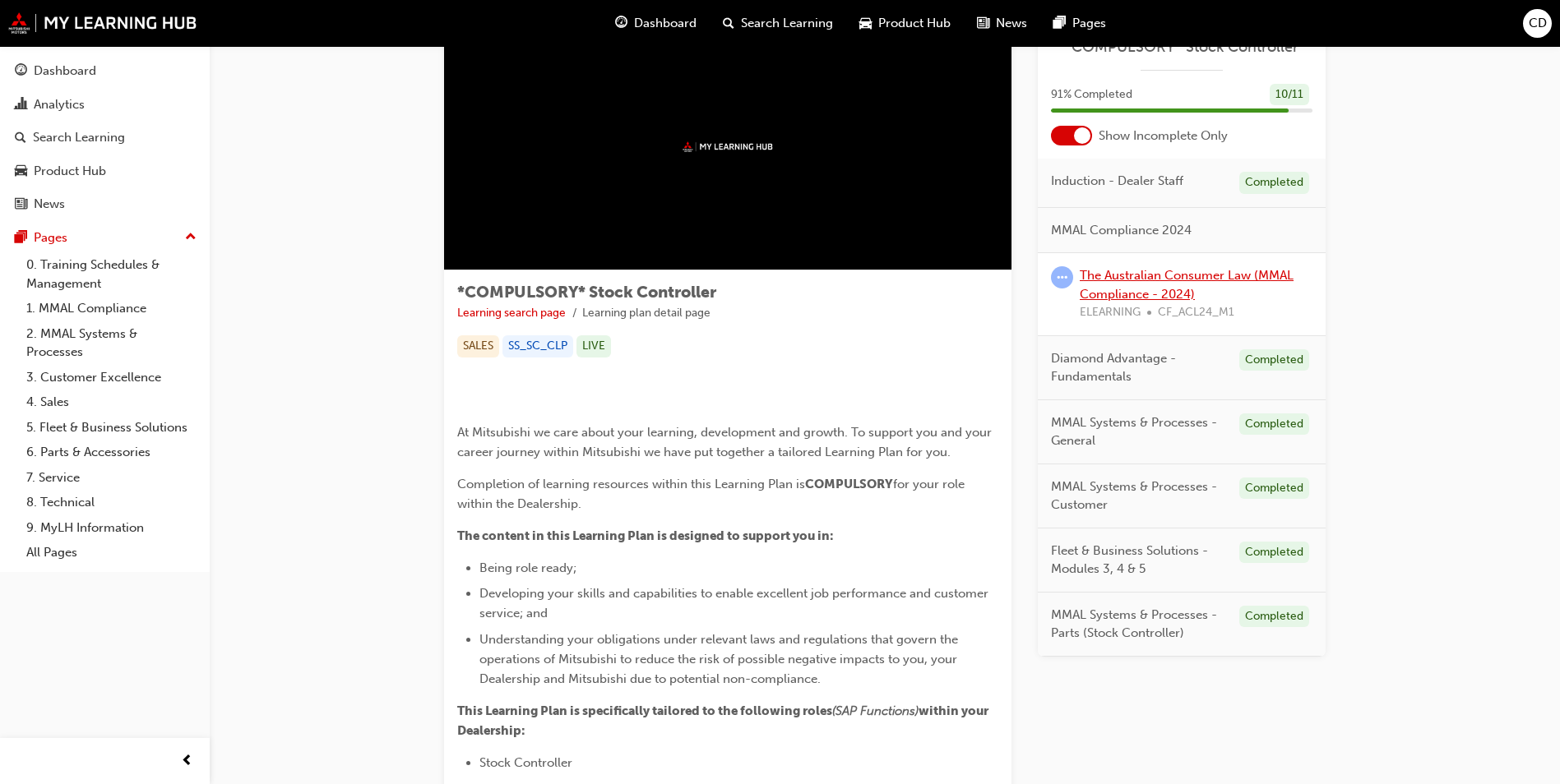
click at [1152, 280] on link "The Australian Consumer Law (MMAL Compliance - 2024)" at bounding box center [1187, 285] width 214 height 34
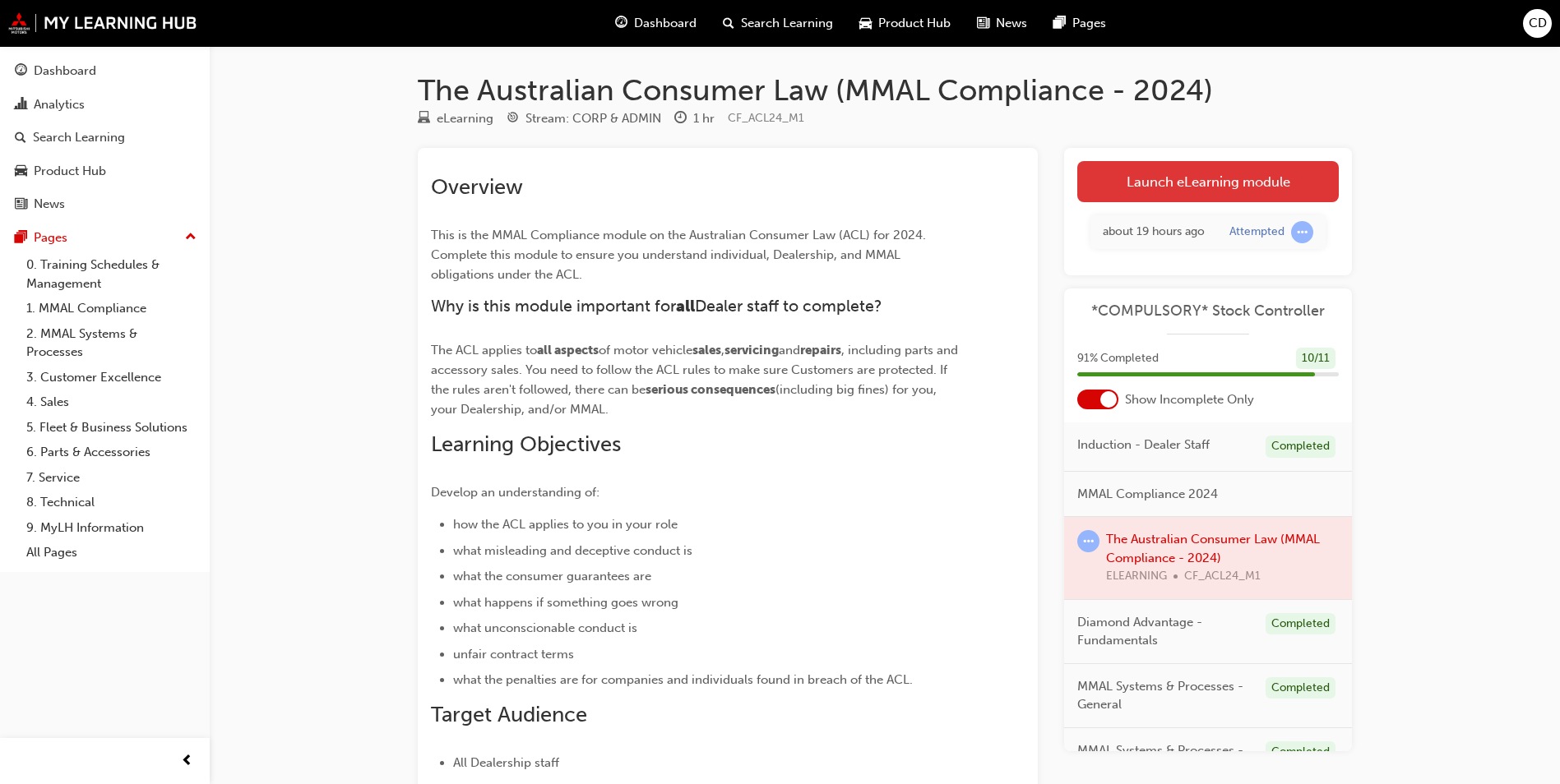
click at [1154, 189] on link "Launch eLearning module" at bounding box center [1209, 181] width 262 height 41
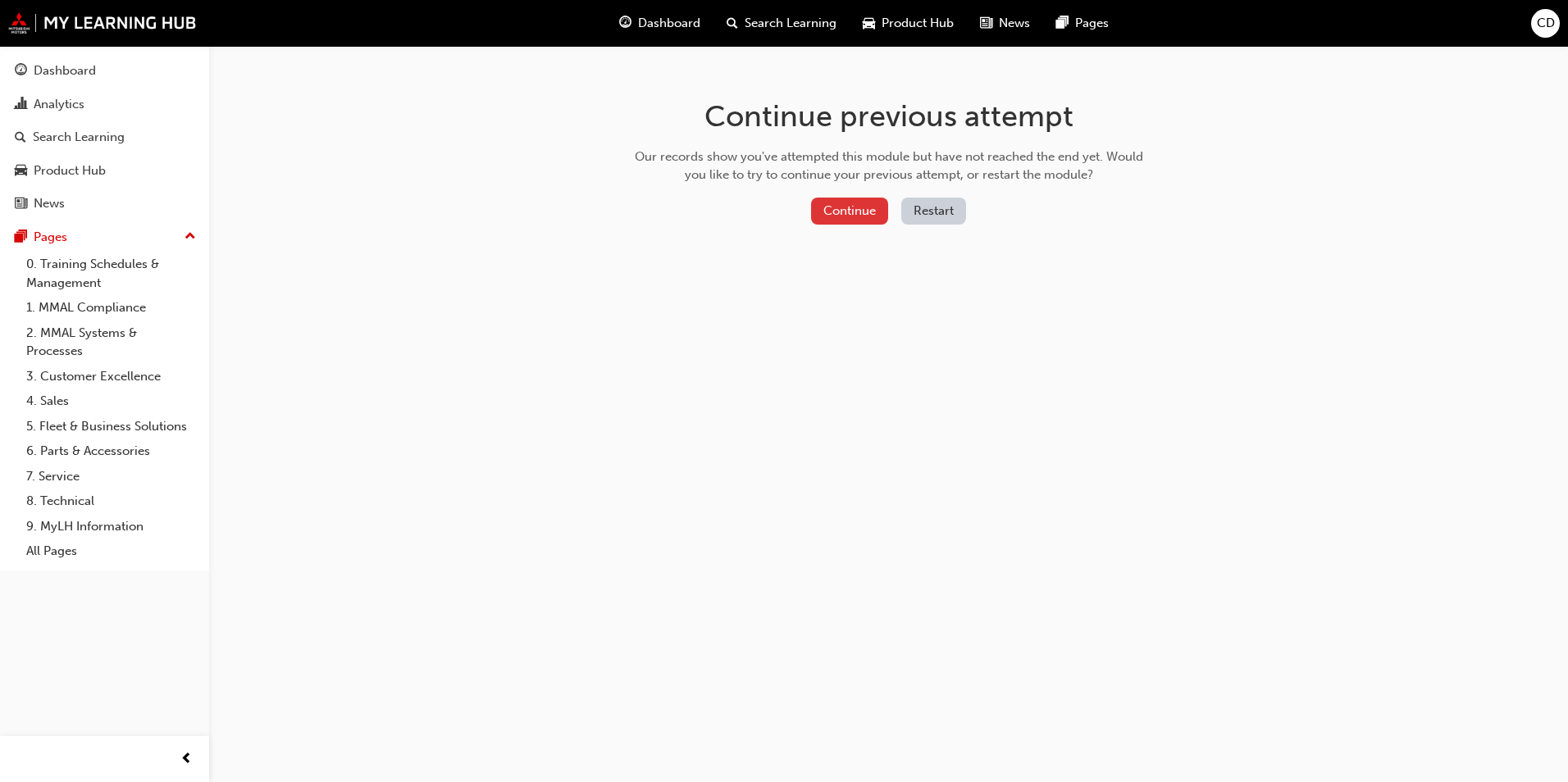
click at [836, 206] on button "Continue" at bounding box center [849, 211] width 77 height 27
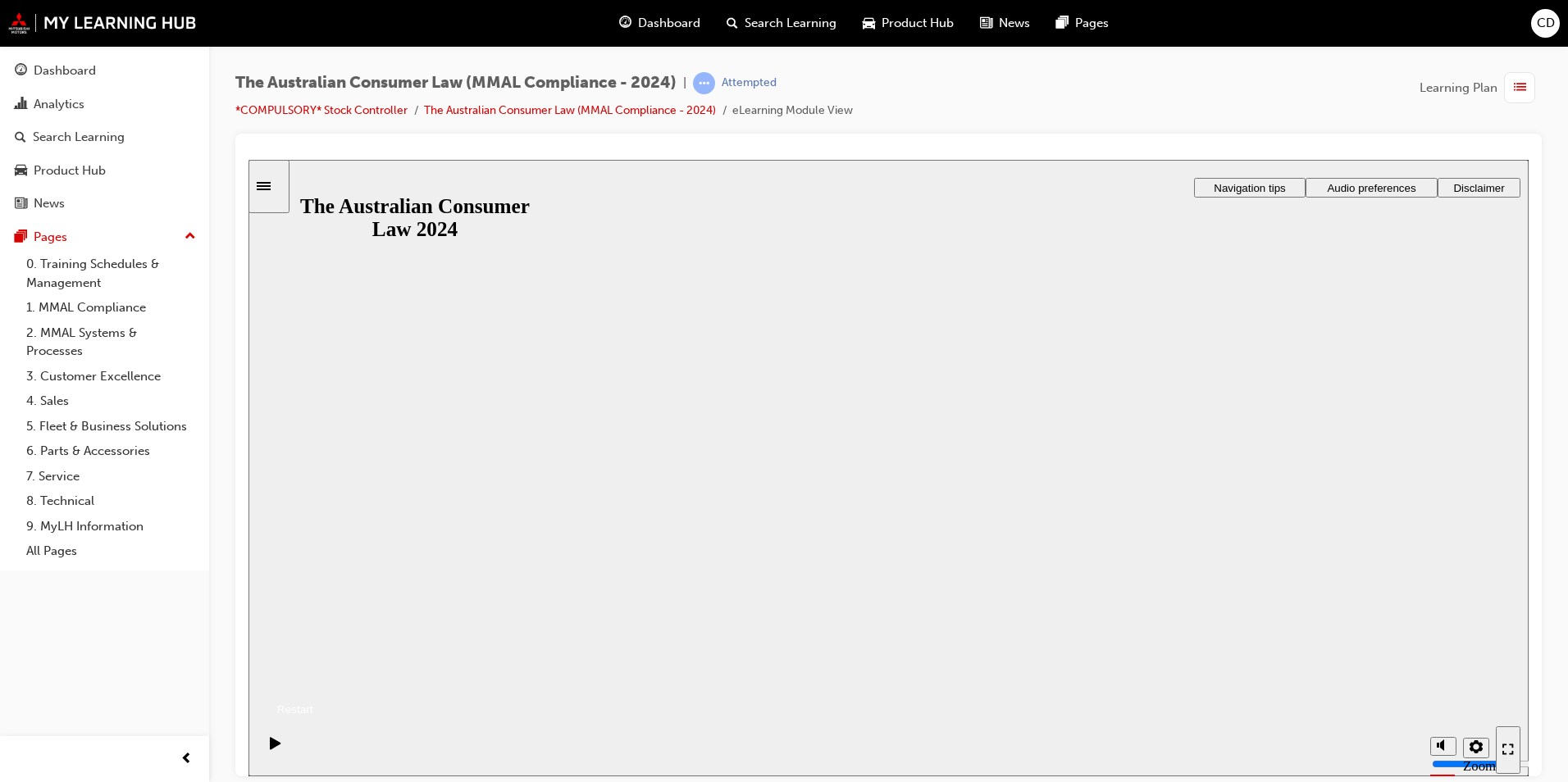
click at [313, 679] on button "Resume" at bounding box center [281, 690] width 65 height 21
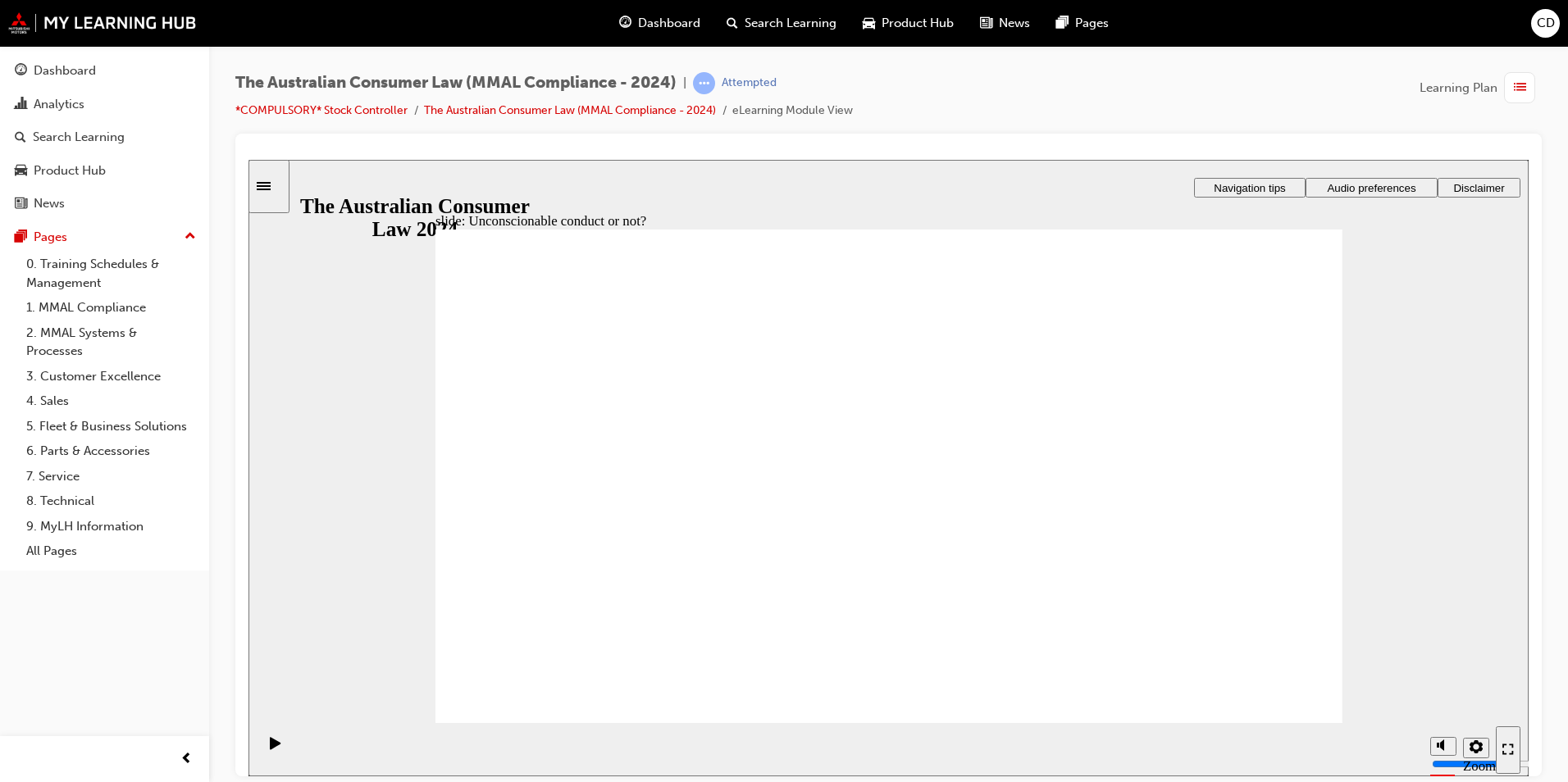
click at [1249, 187] on span "Navigation tips" at bounding box center [1249, 187] width 71 height 12
click at [1364, 183] on span "Audio preferences" at bounding box center [1371, 187] width 88 height 12
click at [1486, 183] on span "Disclaimer" at bounding box center [1478, 187] width 51 height 12
click at [415, 178] on div "slide: Unconscionable conduct or not? Rectangle 1 Rectangle 2 Sort the statemen…" at bounding box center [889, 467] width 1280 height 617
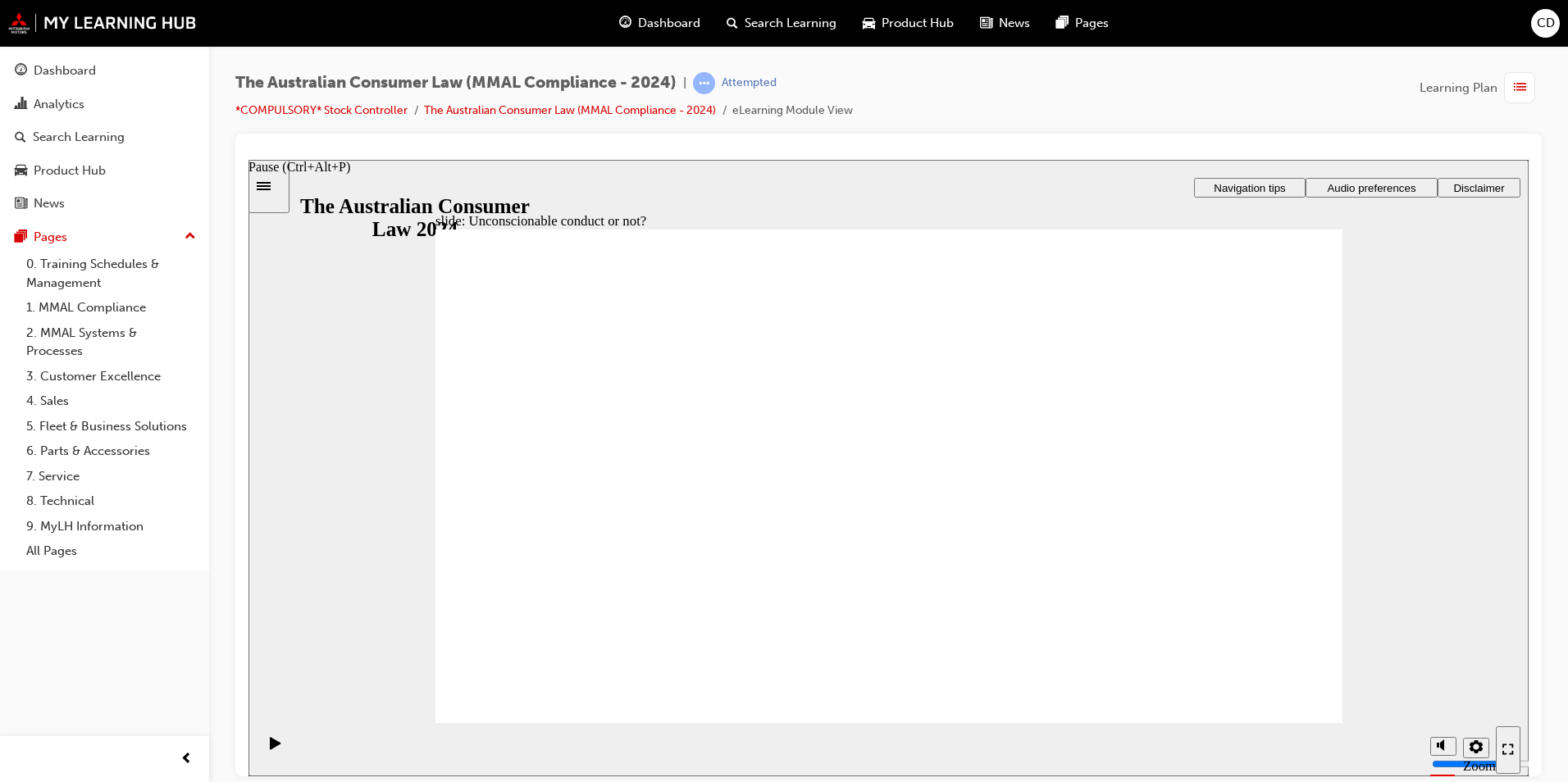
click at [270, 746] on icon "Pause (Ctrl+Alt+P)" at bounding box center [274, 742] width 11 height 12
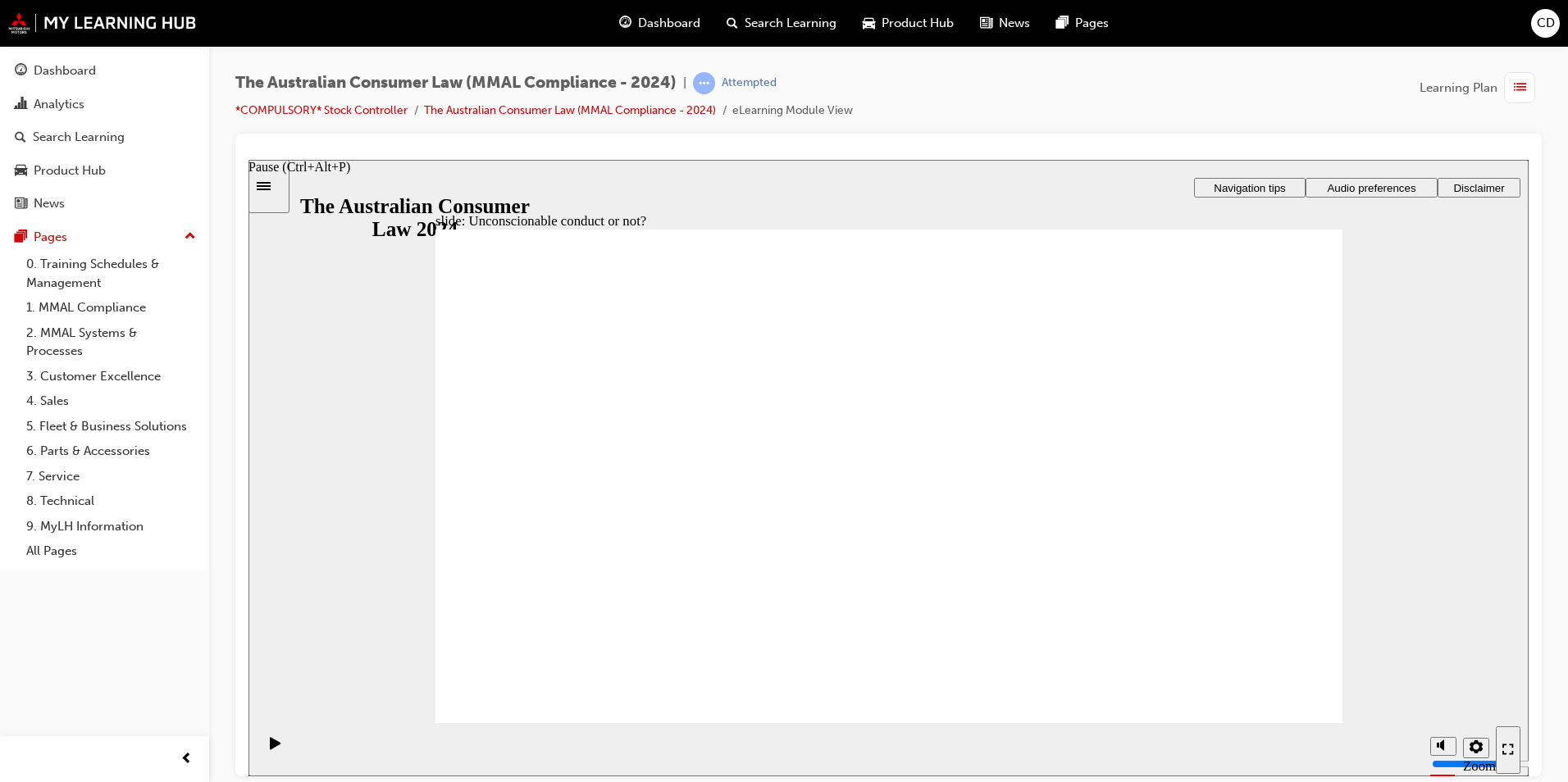
click at [270, 746] on icon "Pause (Ctrl+Alt+P)" at bounding box center [274, 742] width 11 height 12
